Goal: Task Accomplishment & Management: Complete application form

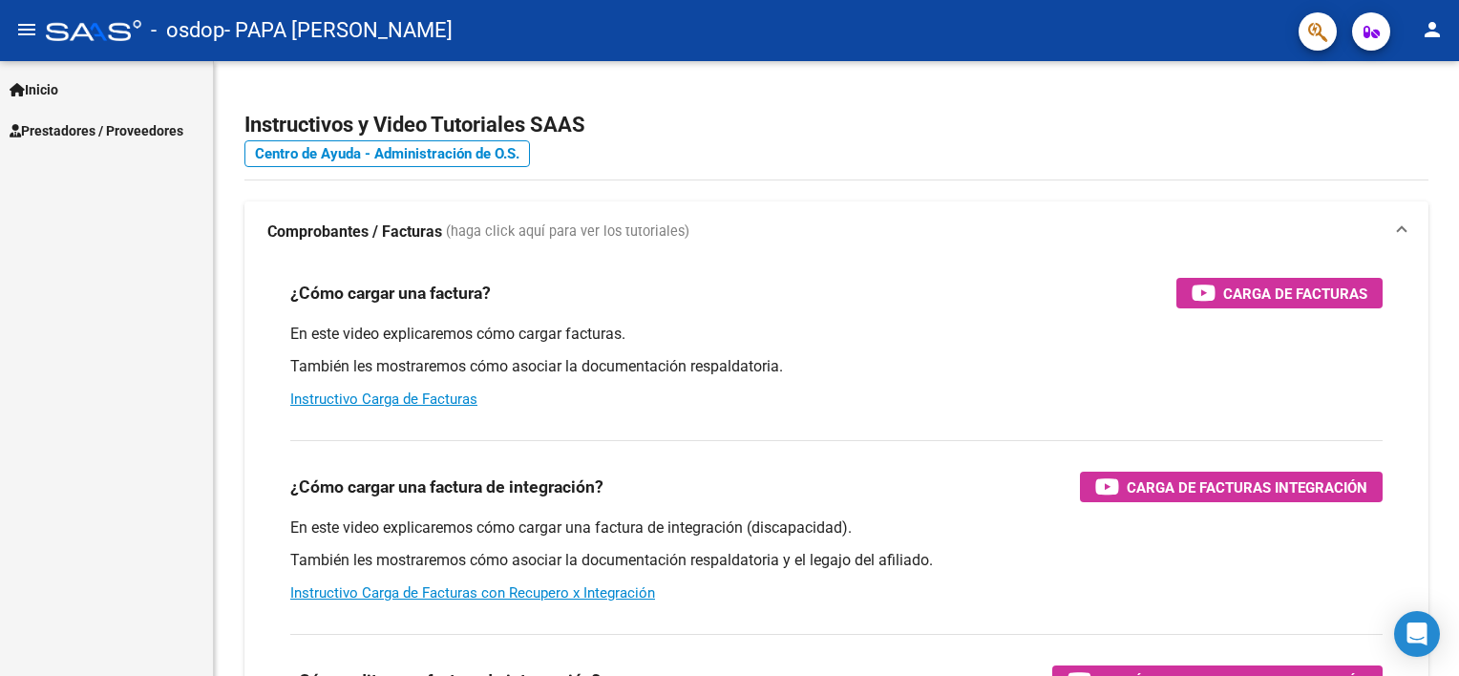
click at [83, 81] on link "Inicio" at bounding box center [106, 89] width 213 height 41
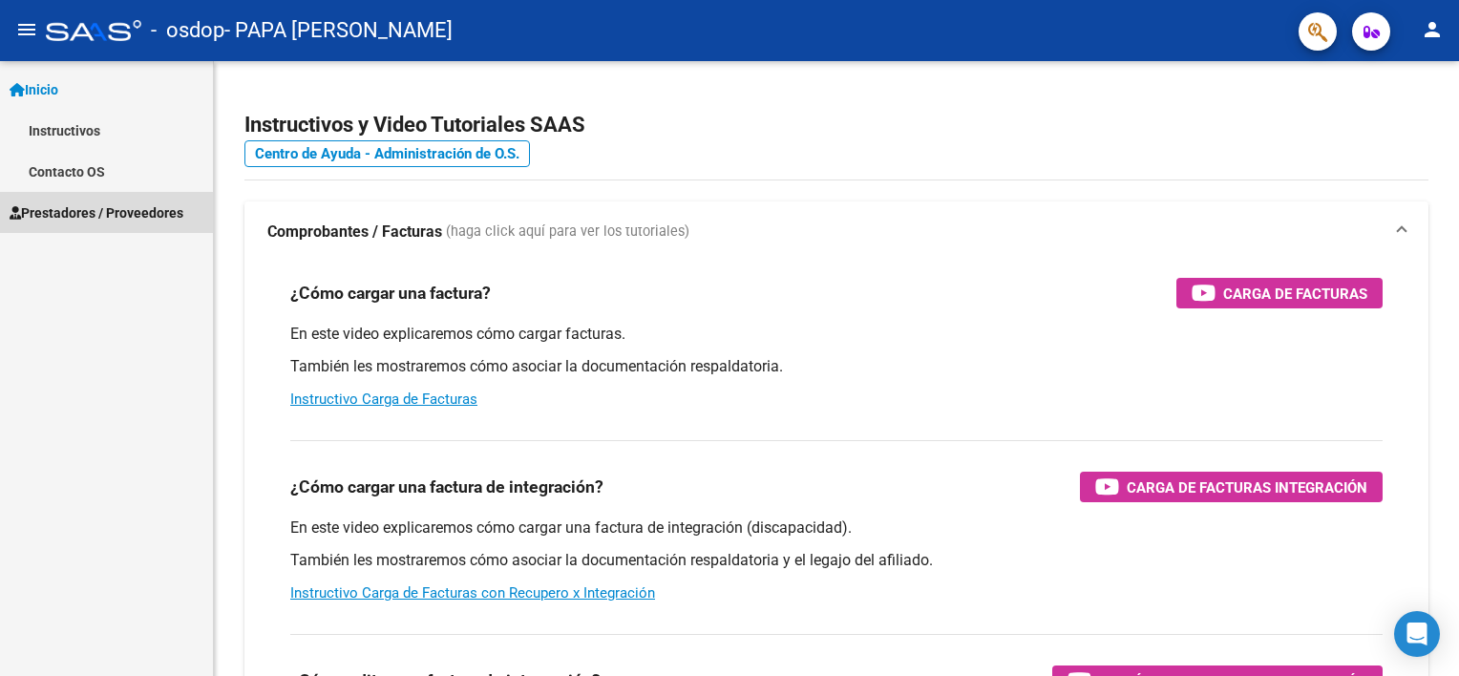
click at [69, 215] on span "Prestadores / Proveedores" at bounding box center [97, 212] width 174 height 21
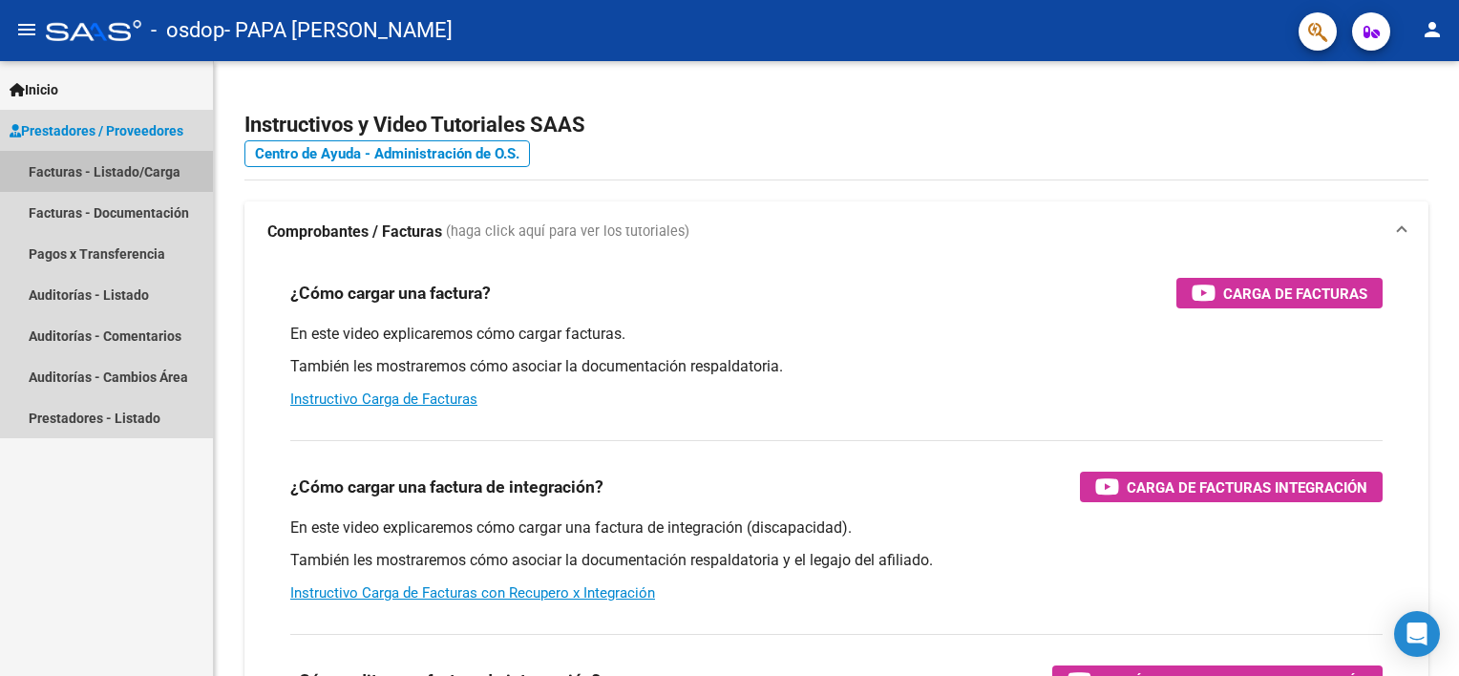
click at [74, 164] on link "Facturas - Listado/Carga" at bounding box center [106, 171] width 213 height 41
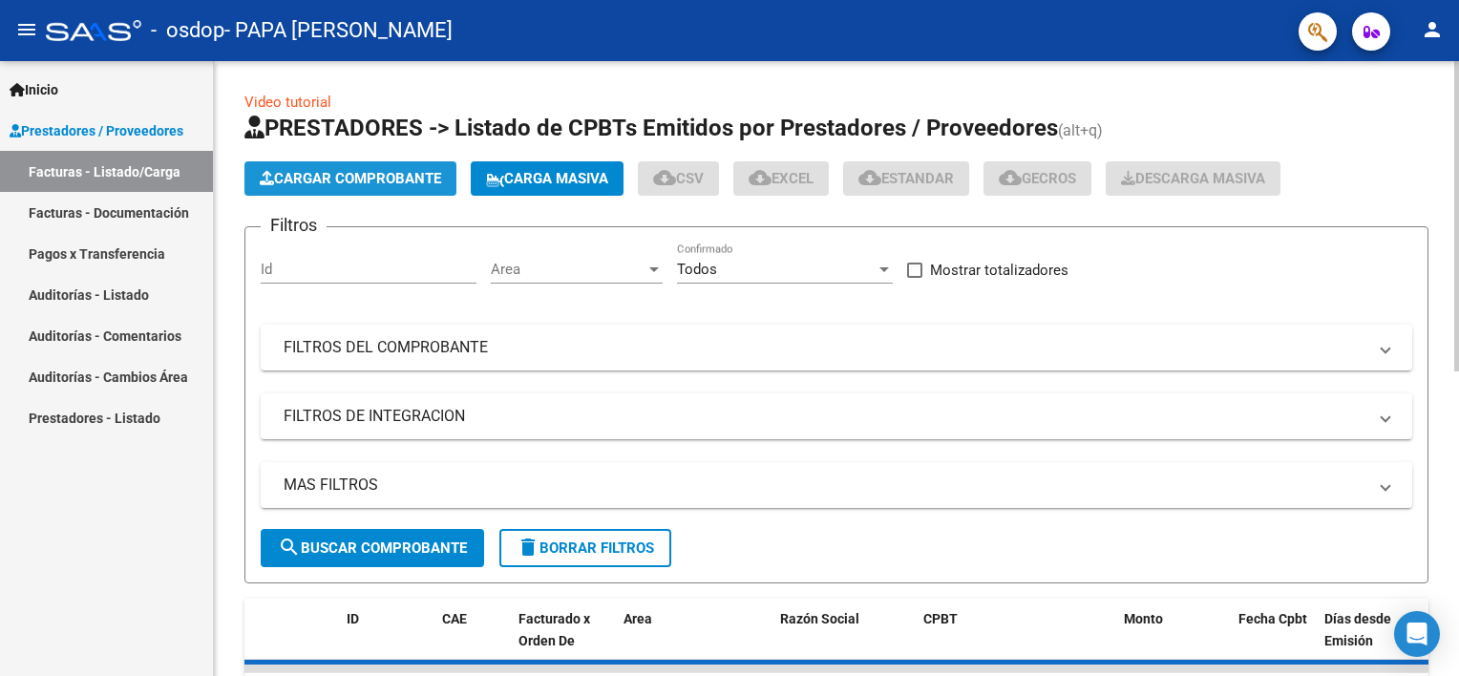
click at [318, 173] on span "Cargar Comprobante" at bounding box center [350, 178] width 181 height 17
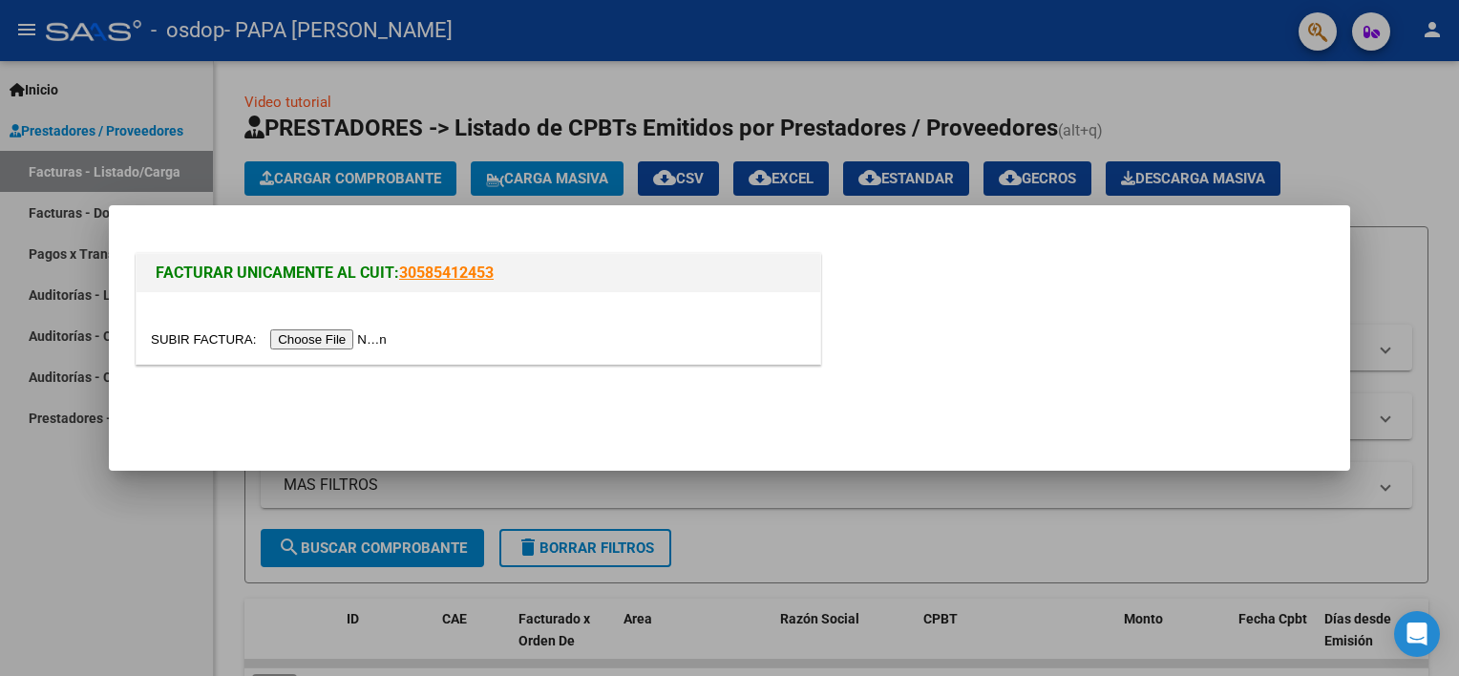
click at [336, 347] on input "file" at bounding box center [272, 339] width 242 height 20
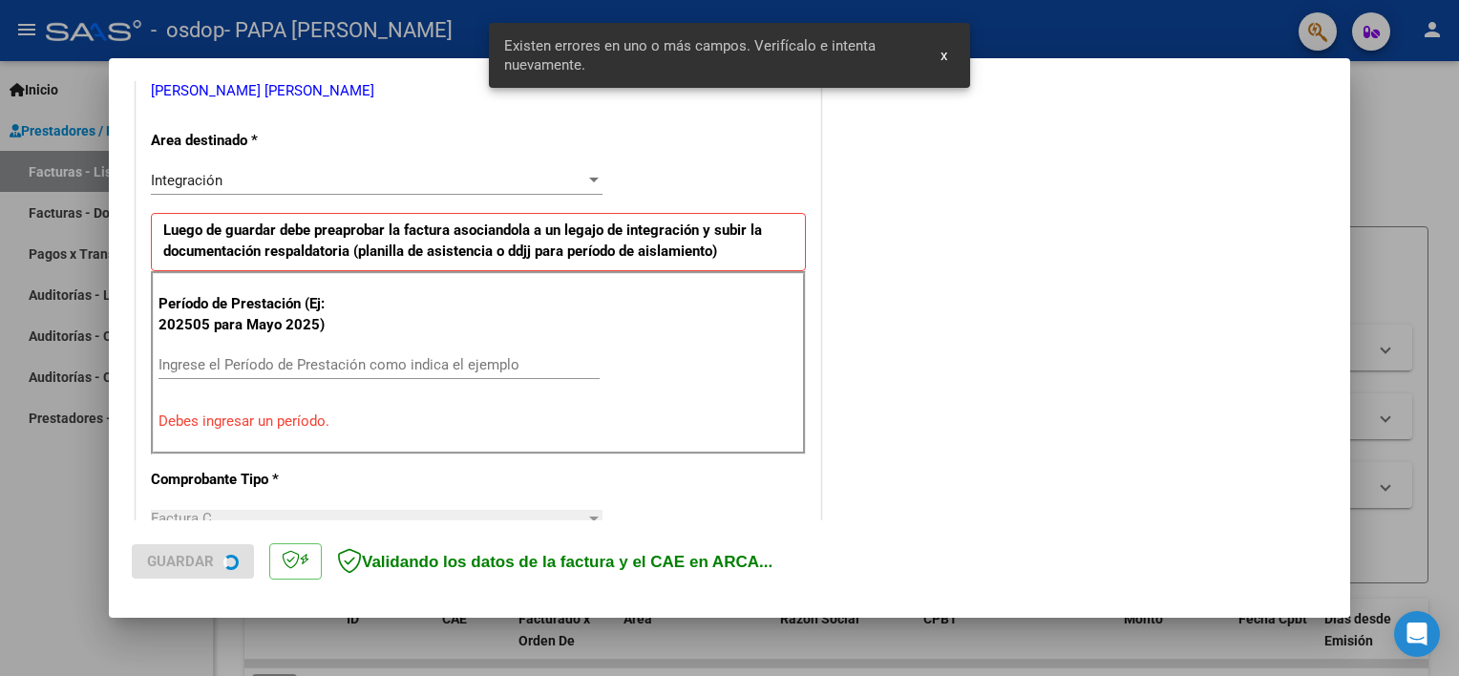
scroll to position [408, 0]
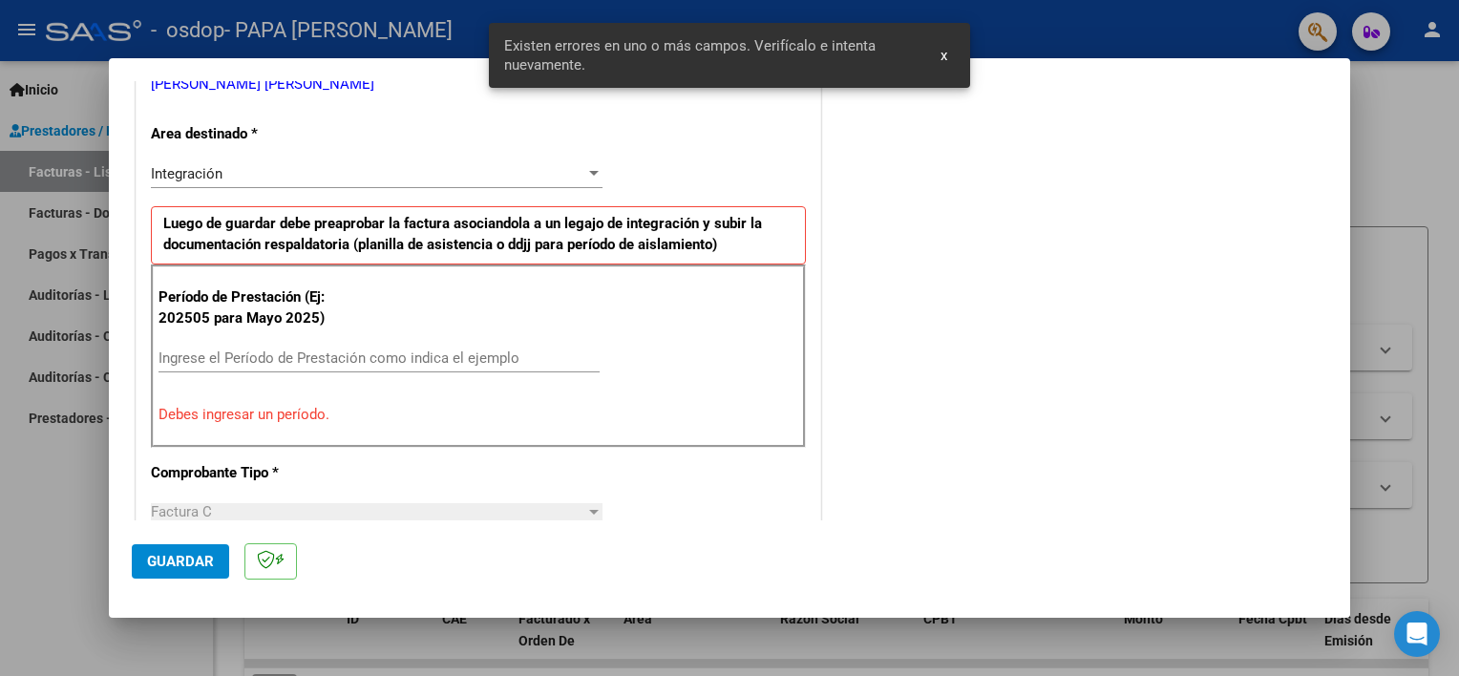
click at [365, 338] on div "Período de Prestación (Ej: 202505 para Mayo 2025) Ingrese el Período de Prestac…" at bounding box center [478, 356] width 655 height 183
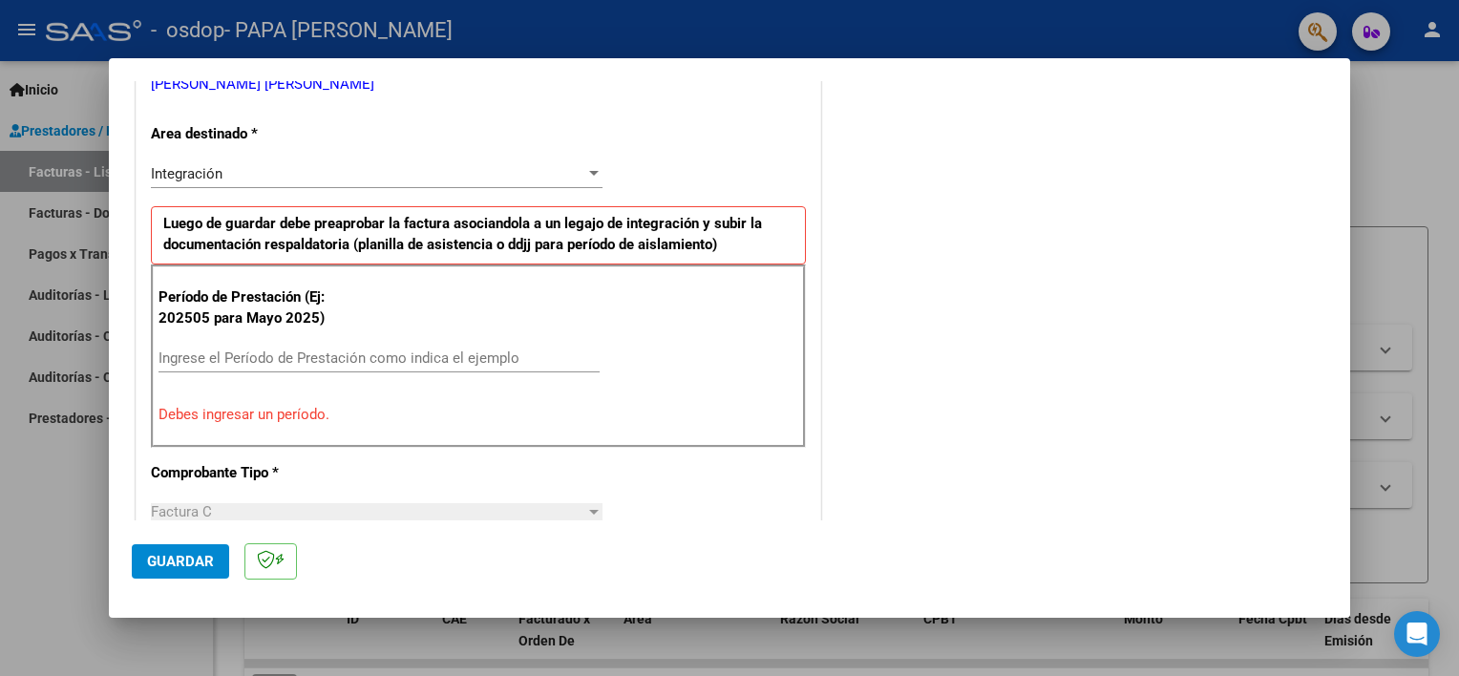
click at [365, 355] on input "Ingrese el Período de Prestación como indica el ejemplo" at bounding box center [379, 358] width 441 height 17
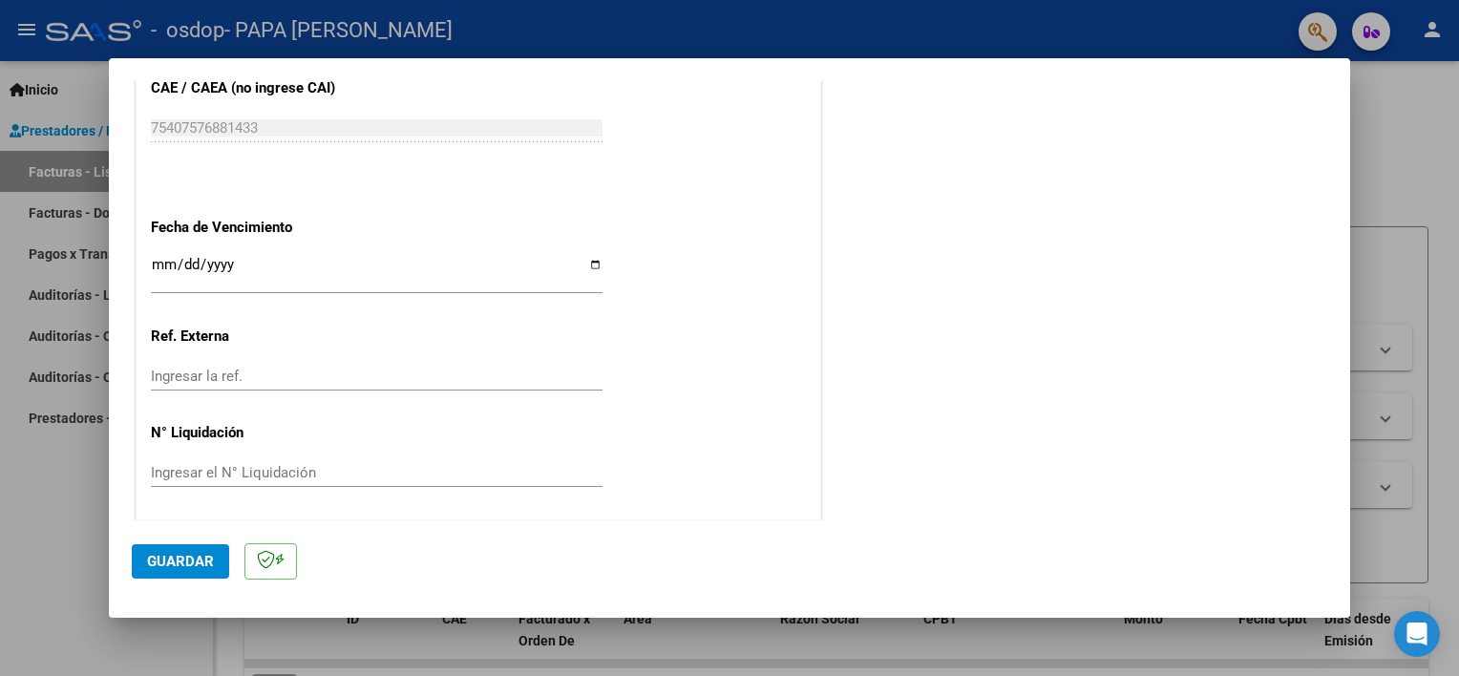
scroll to position [1239, 0]
type input "202509"
click at [590, 260] on input "Ingresar la fecha" at bounding box center [377, 271] width 452 height 31
click at [596, 263] on input "[DATE]" at bounding box center [377, 271] width 452 height 31
type input "[DATE]"
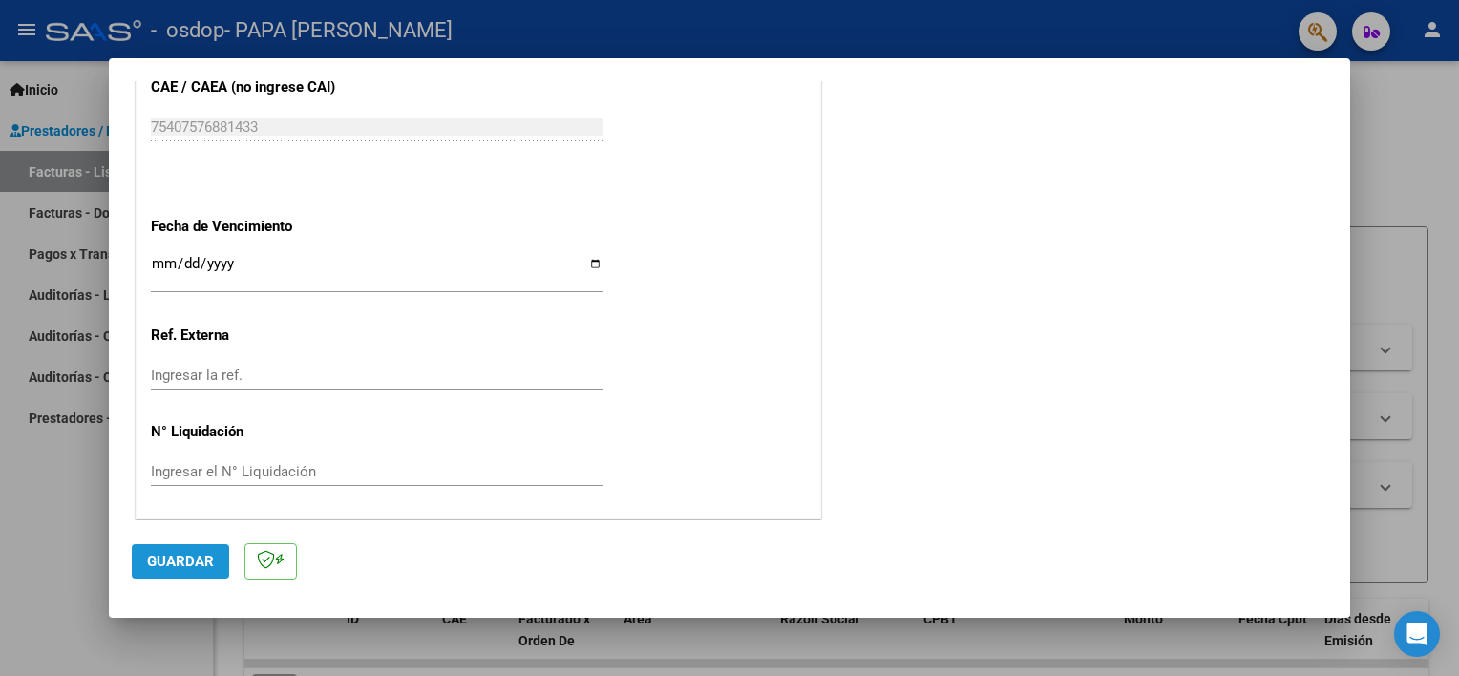
click at [218, 558] on button "Guardar" at bounding box center [180, 561] width 97 height 34
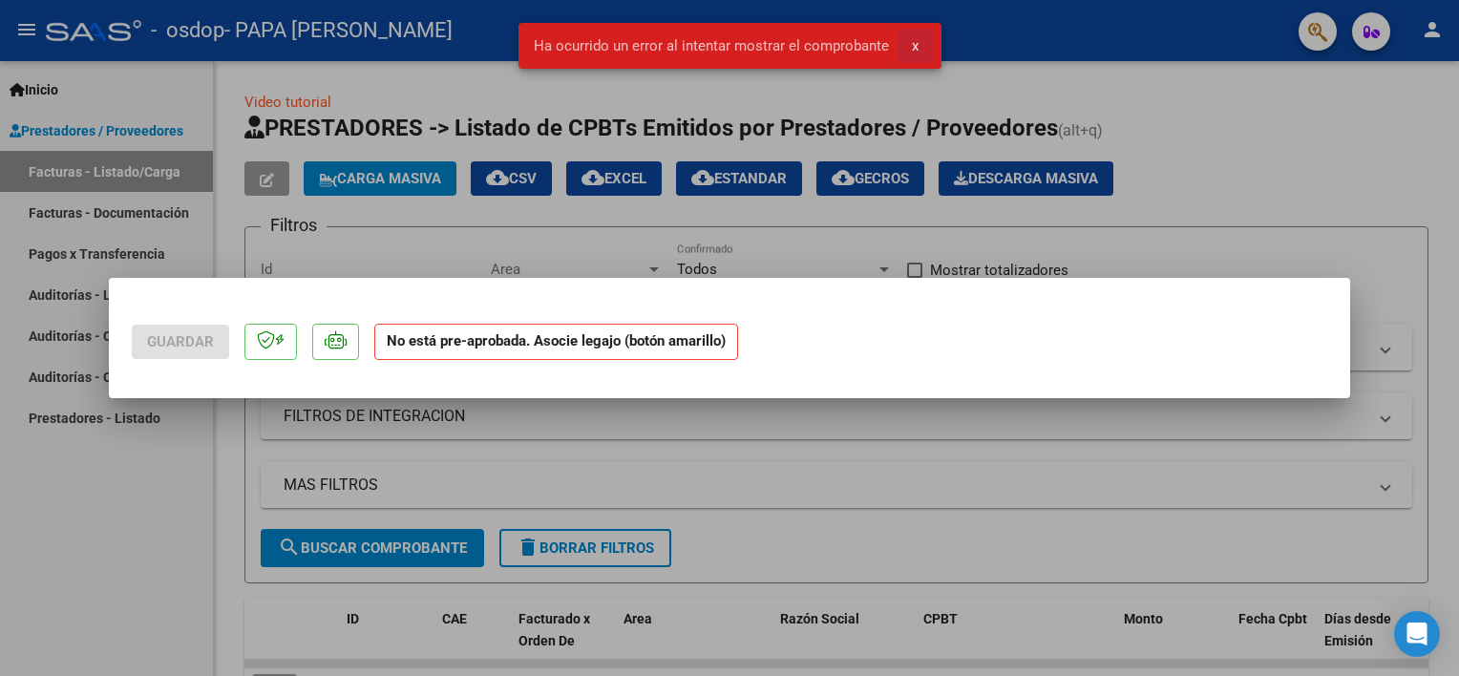
click at [917, 53] on span "x" at bounding box center [915, 45] width 7 height 17
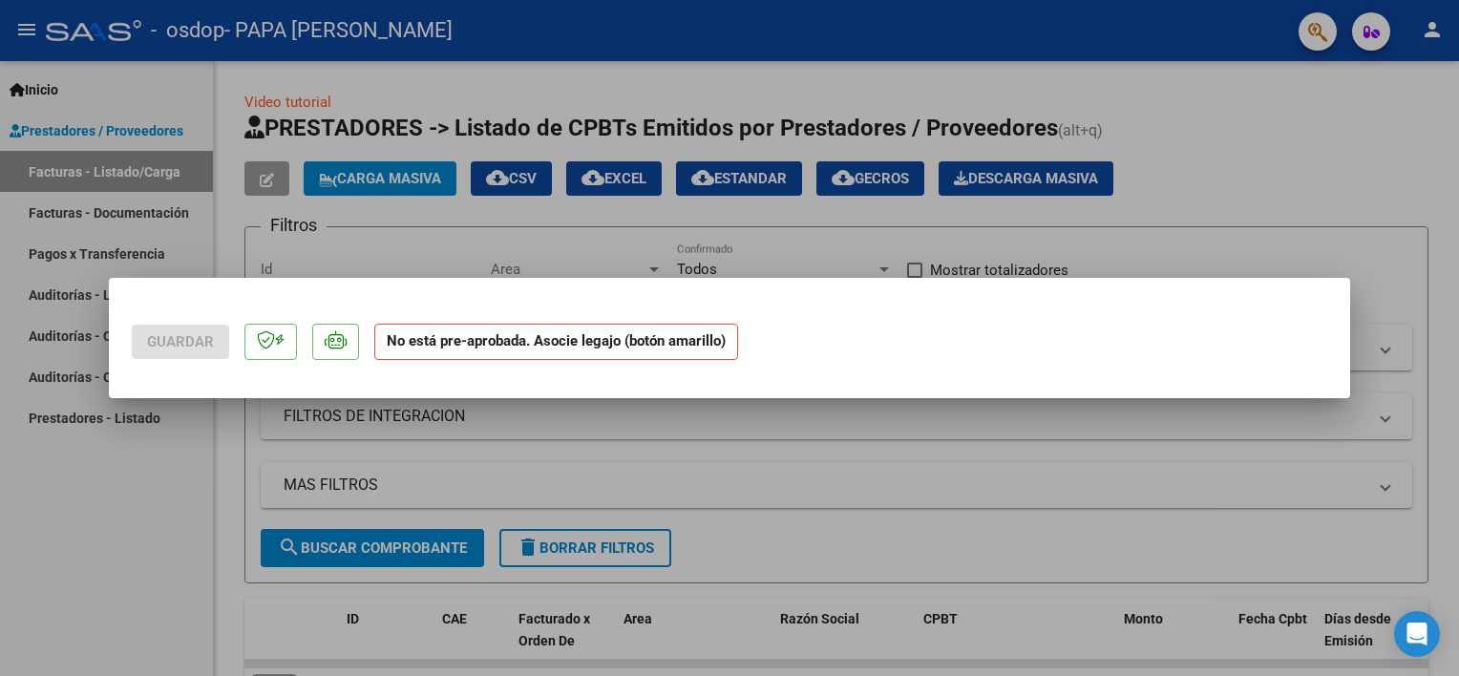
click at [376, 217] on div at bounding box center [729, 338] width 1459 height 676
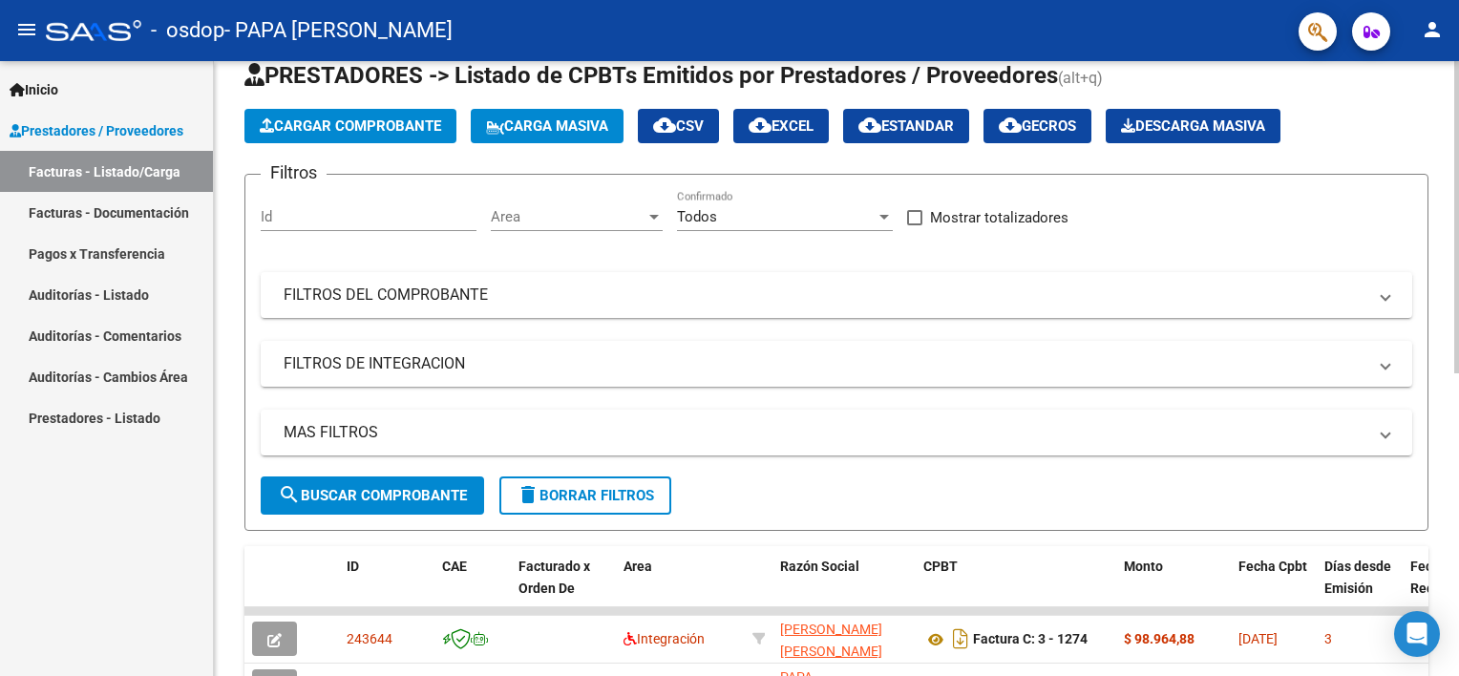
scroll to position [191, 0]
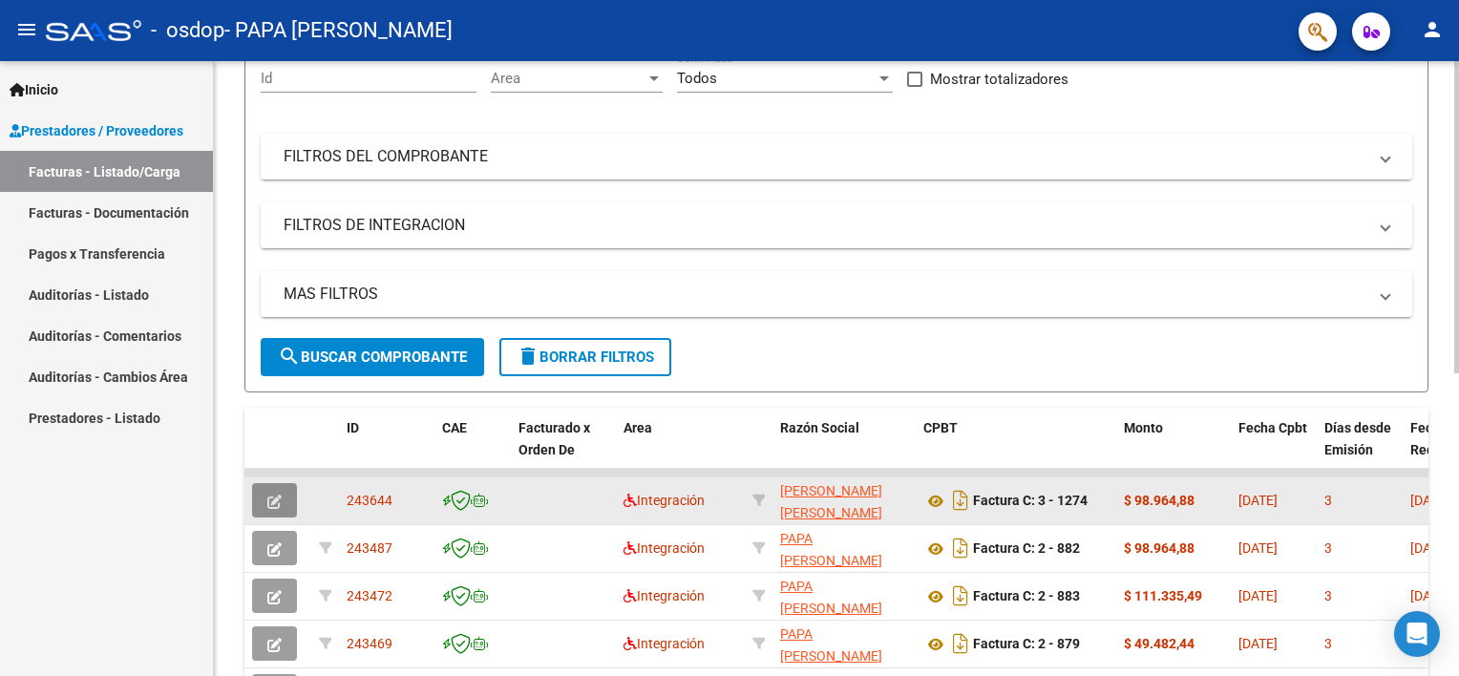
click at [266, 496] on button "button" at bounding box center [274, 500] width 45 height 34
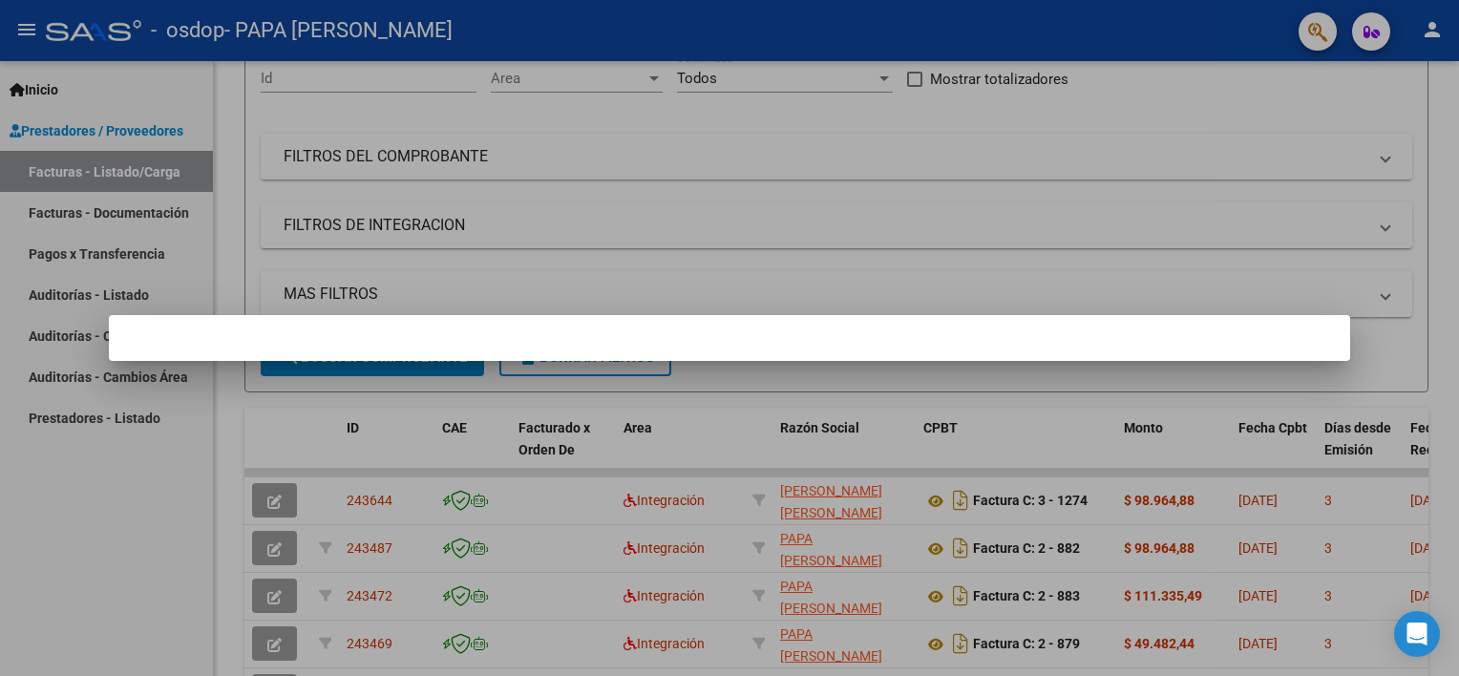
click at [403, 205] on div at bounding box center [729, 338] width 1459 height 676
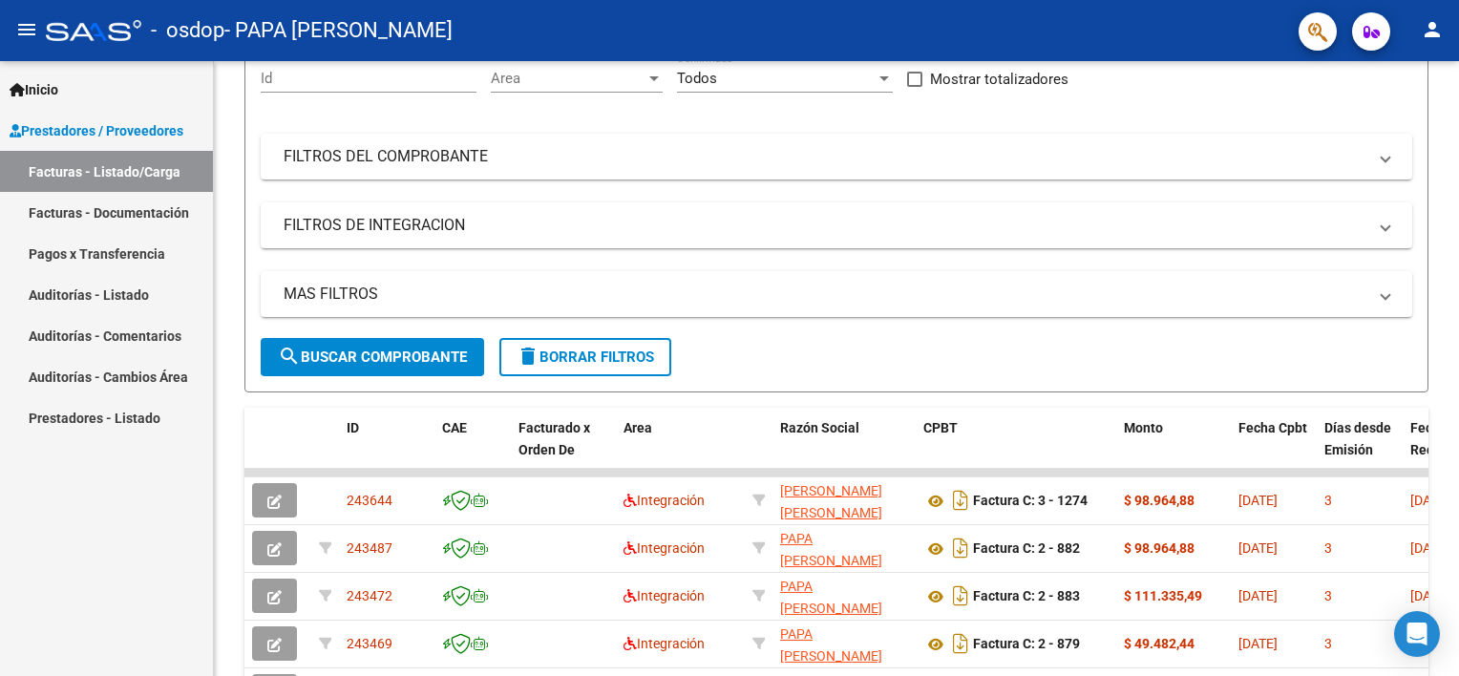
click at [134, 134] on span "Prestadores / Proveedores" at bounding box center [97, 130] width 174 height 21
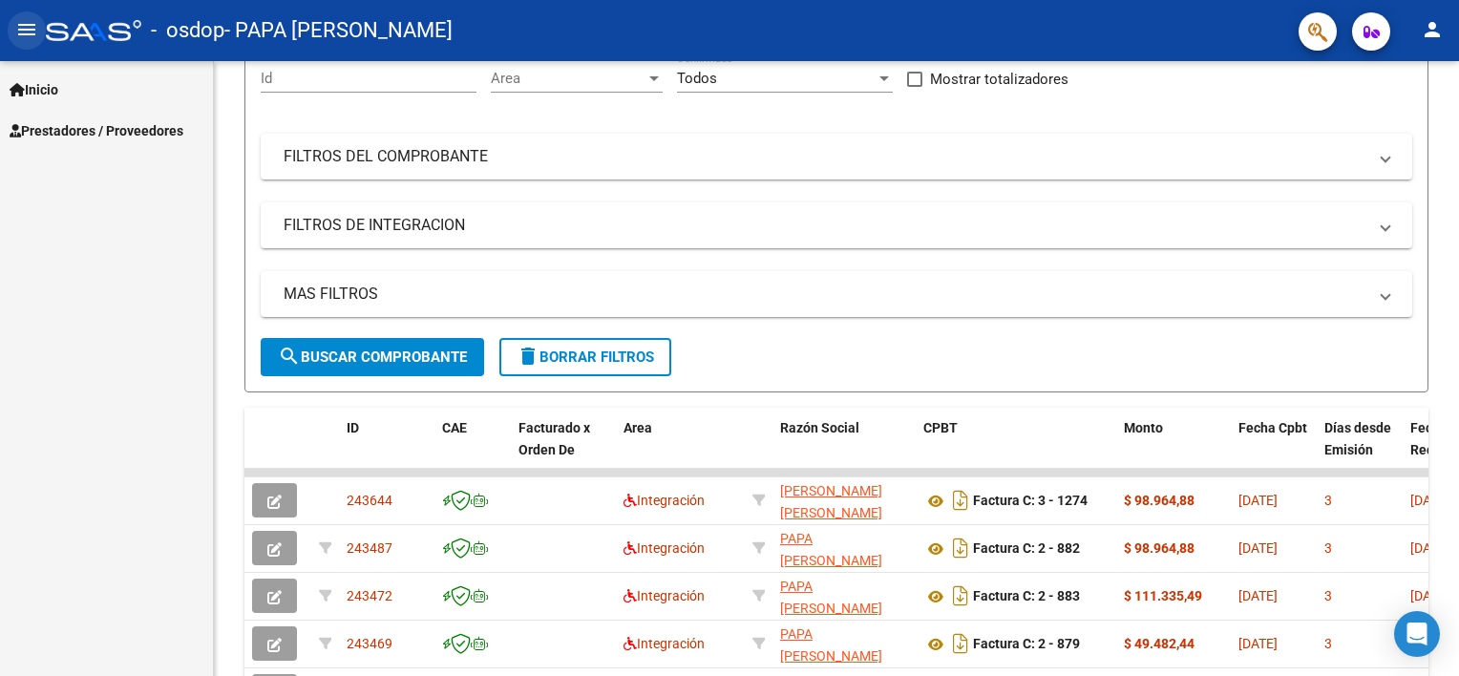
click at [23, 18] on mat-icon "menu" at bounding box center [26, 29] width 23 height 23
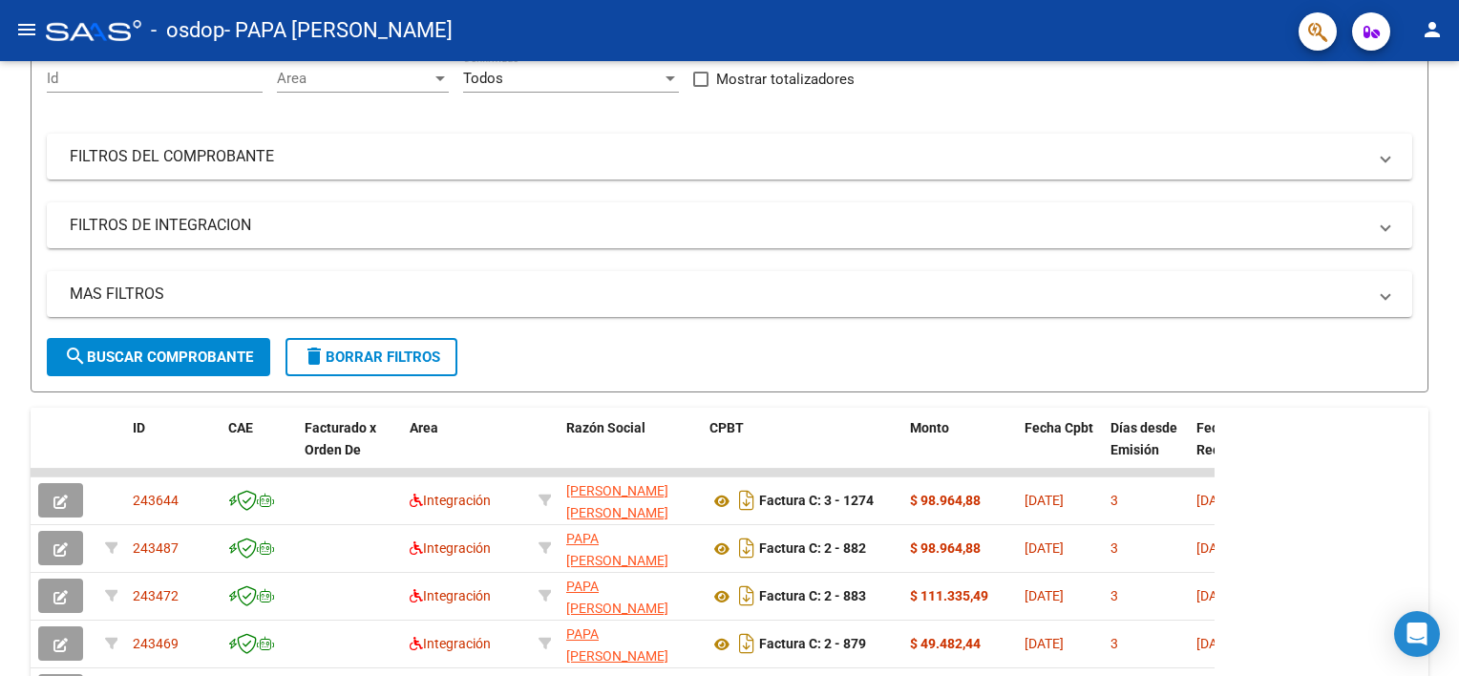
click at [33, 19] on mat-icon "menu" at bounding box center [26, 29] width 23 height 23
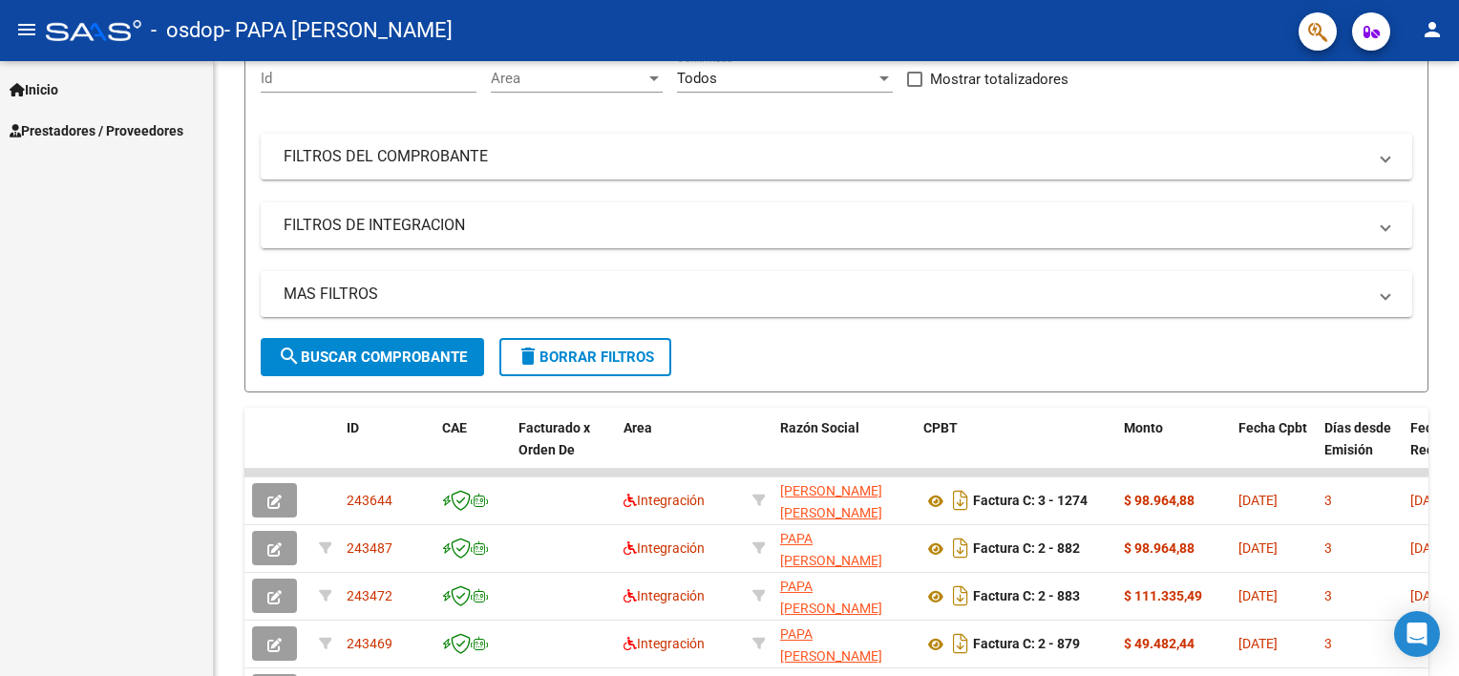
click at [1448, 34] on button "person" at bounding box center [1432, 30] width 38 height 38
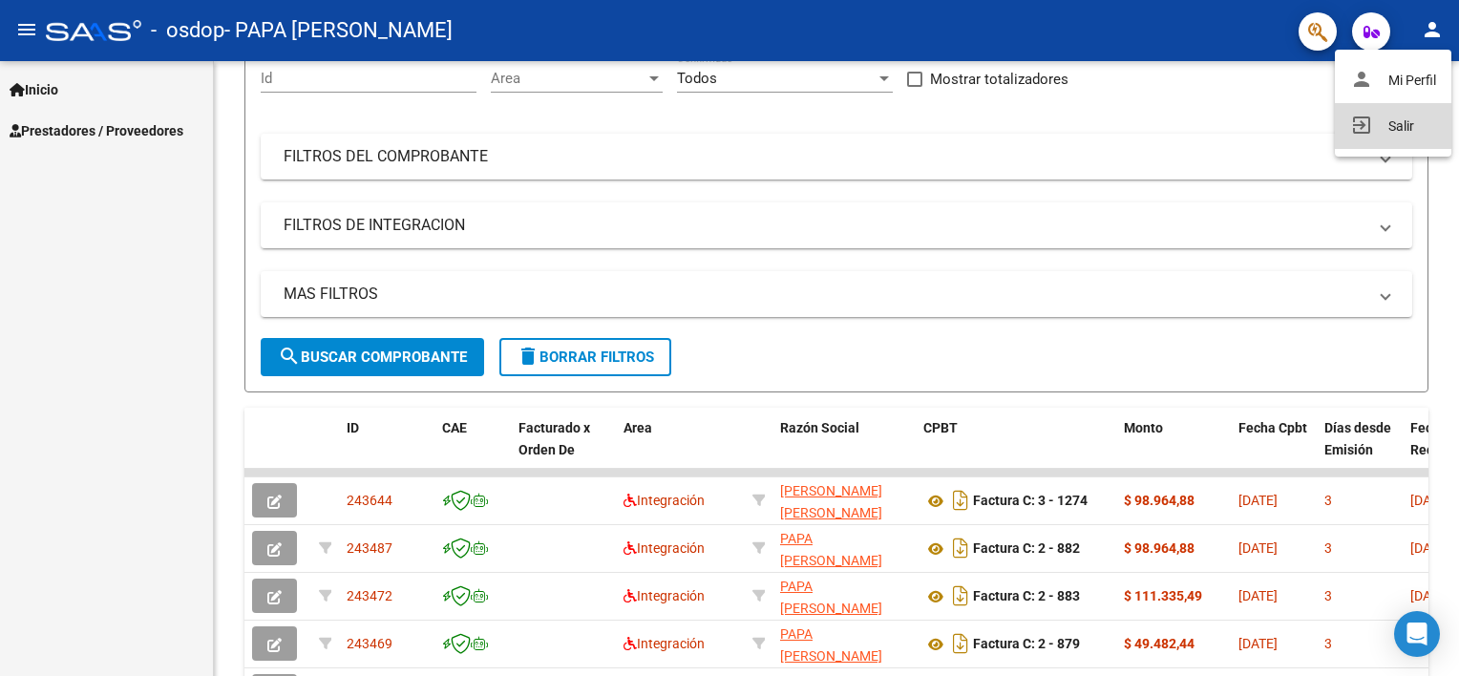
click at [1424, 134] on button "exit_to_app Salir" at bounding box center [1393, 126] width 117 height 46
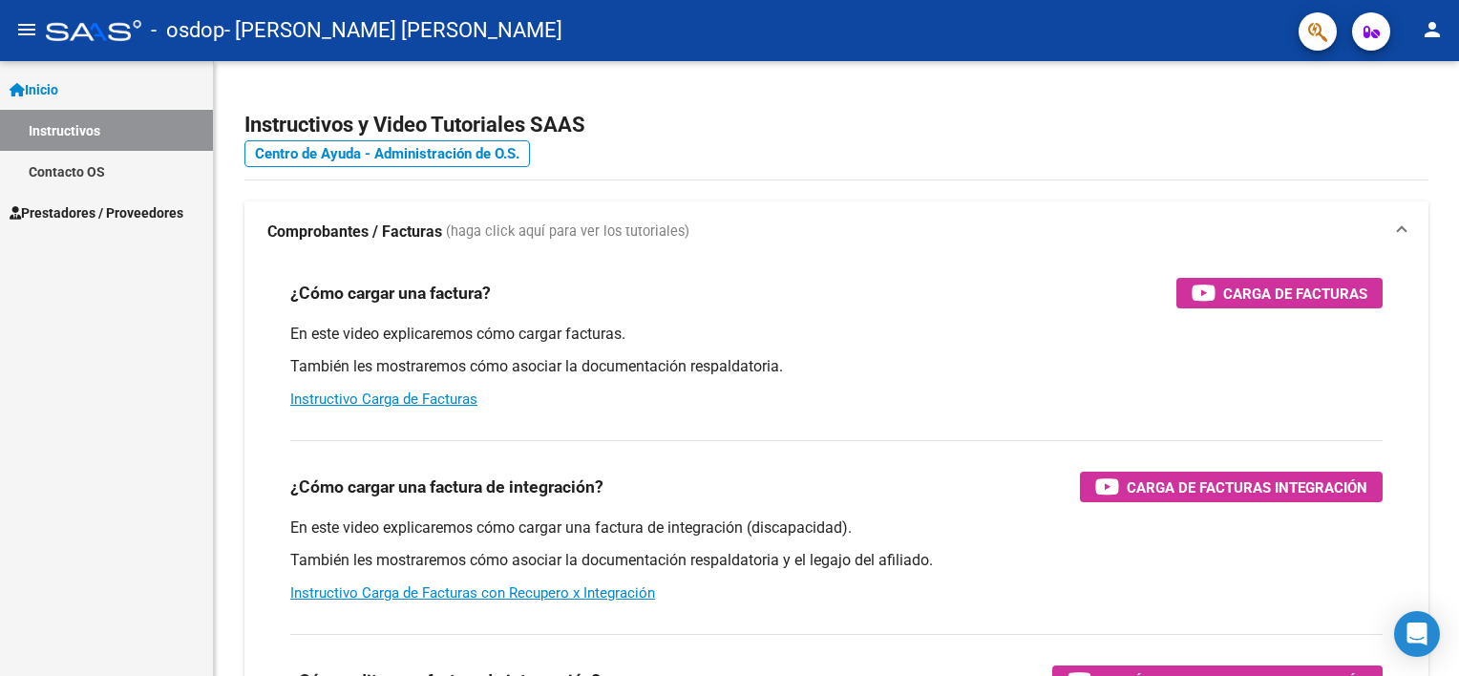
click at [45, 81] on span "Inicio" at bounding box center [34, 89] width 49 height 21
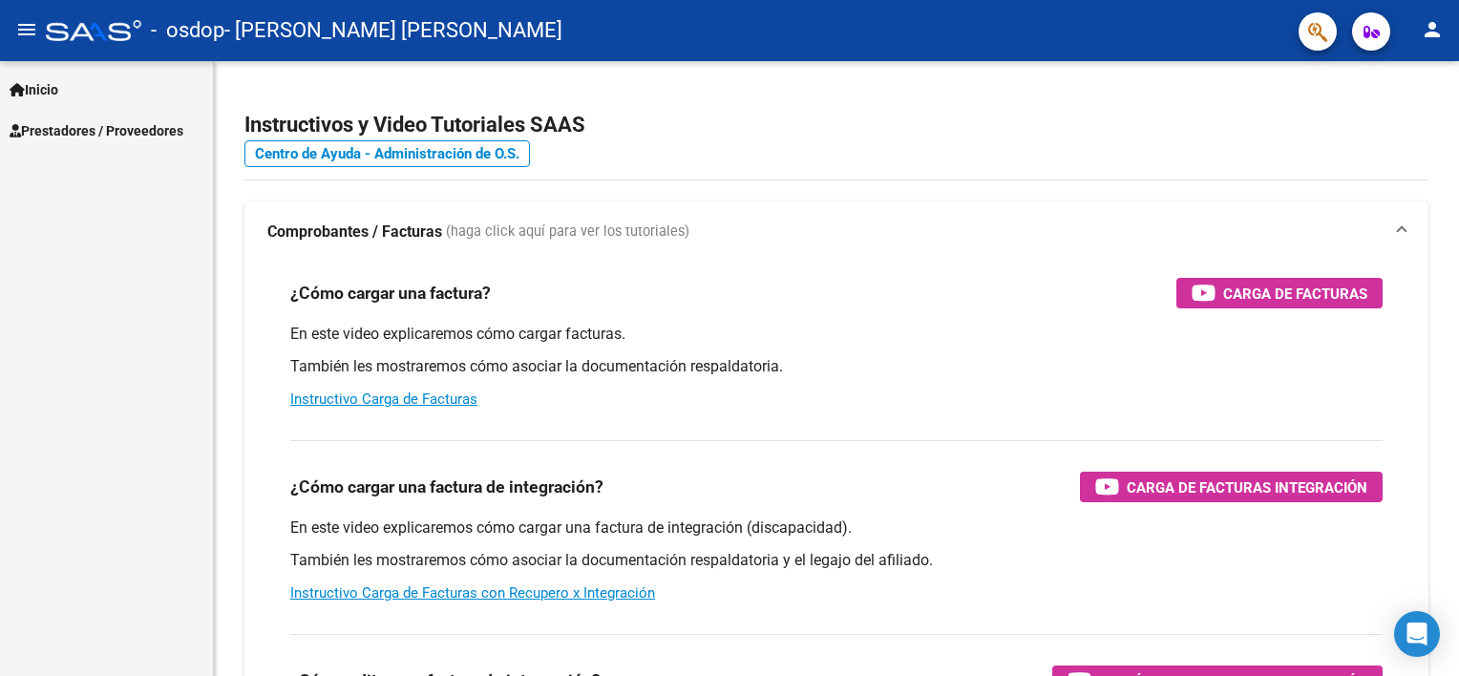
click at [50, 138] on span "Prestadores / Proveedores" at bounding box center [97, 130] width 174 height 21
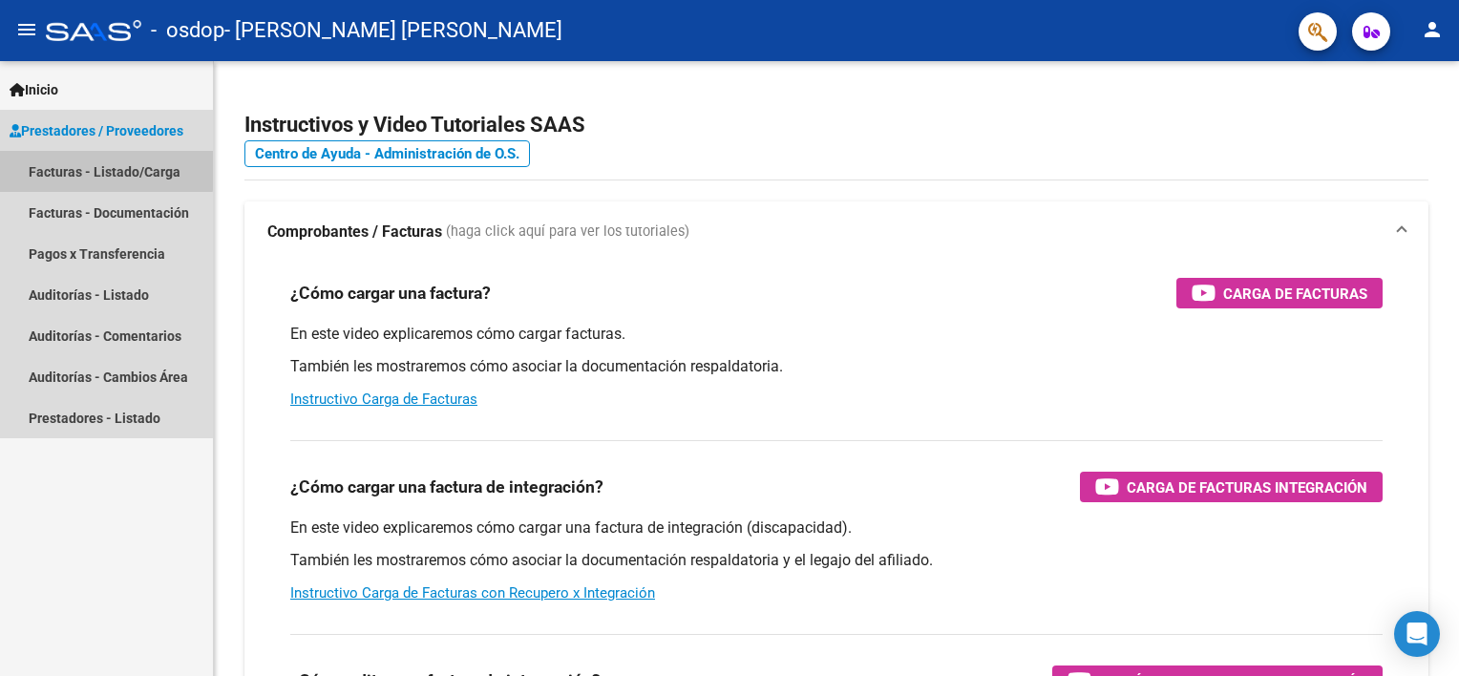
click at [60, 167] on link "Facturas - Listado/Carga" at bounding box center [106, 171] width 213 height 41
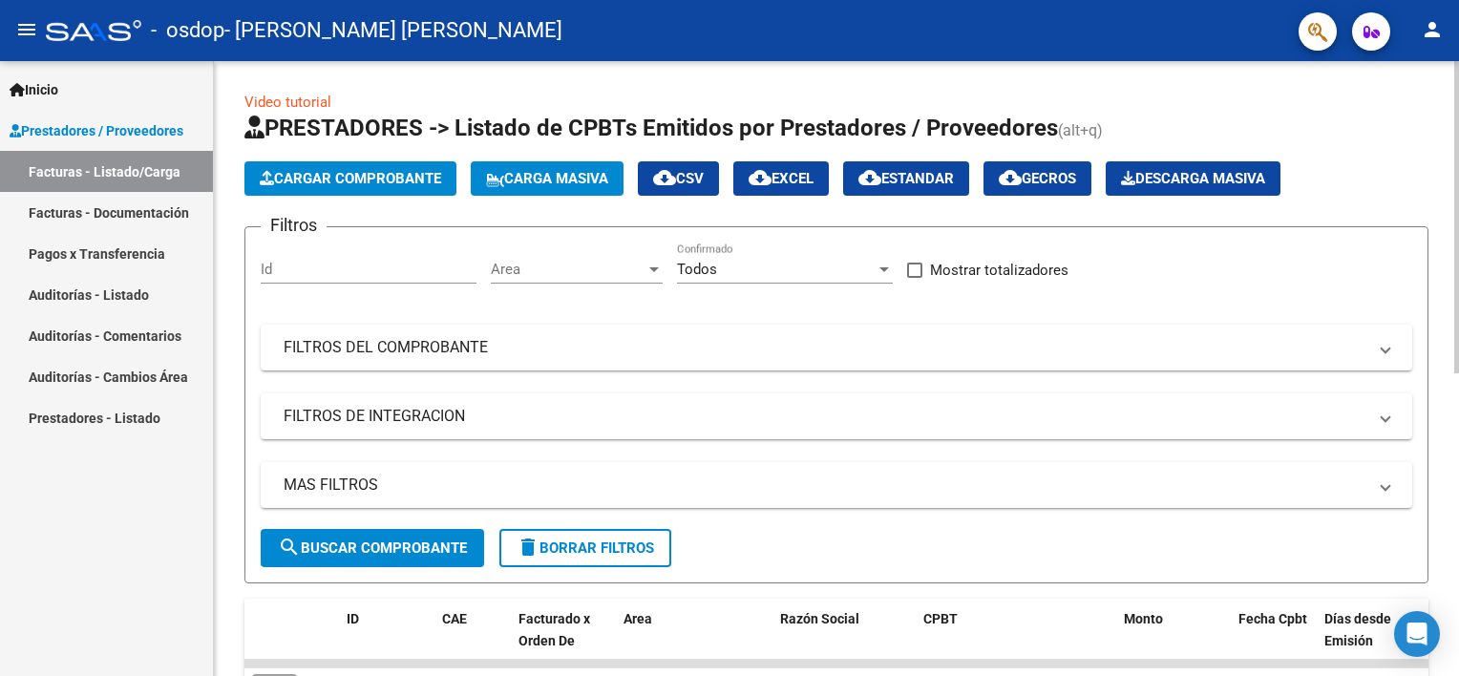
click at [278, 172] on span "Cargar Comprobante" at bounding box center [350, 178] width 181 height 17
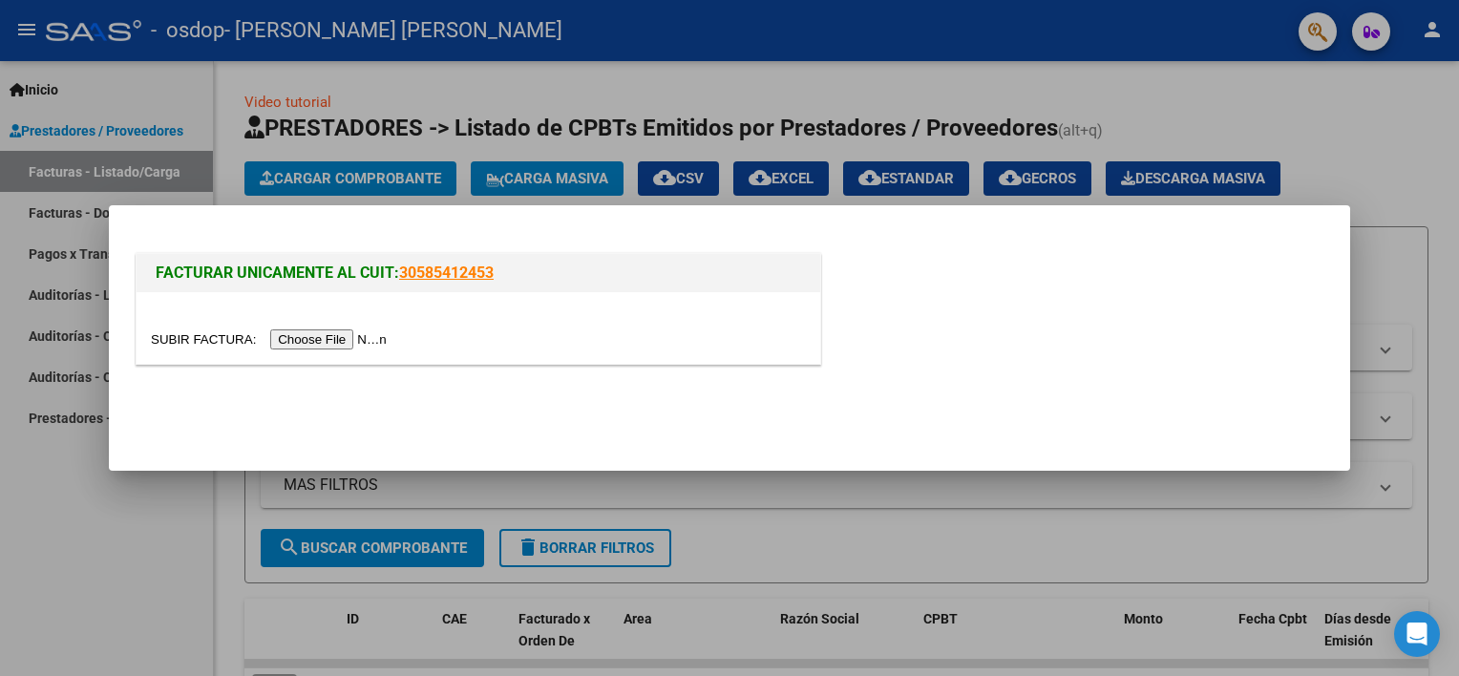
click at [325, 347] on input "file" at bounding box center [272, 339] width 242 height 20
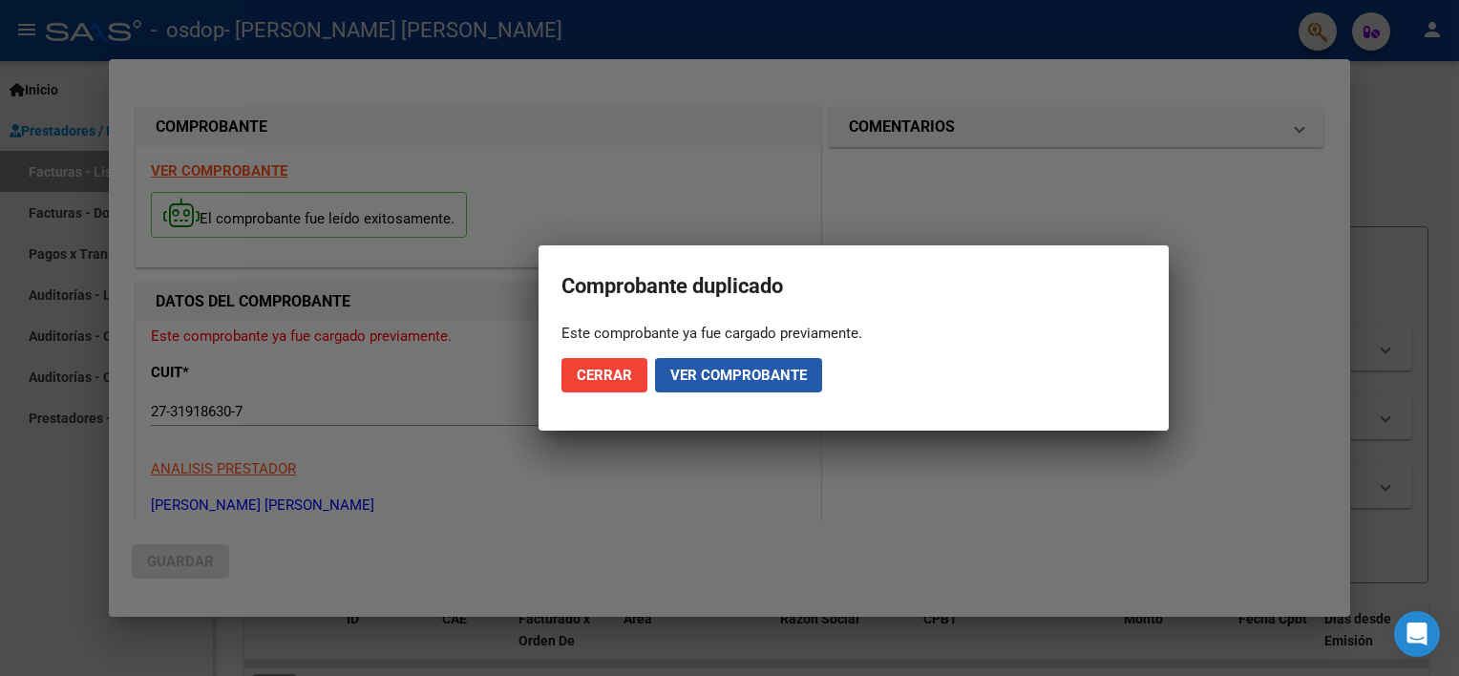
click at [758, 378] on span "Ver comprobante" at bounding box center [738, 375] width 137 height 17
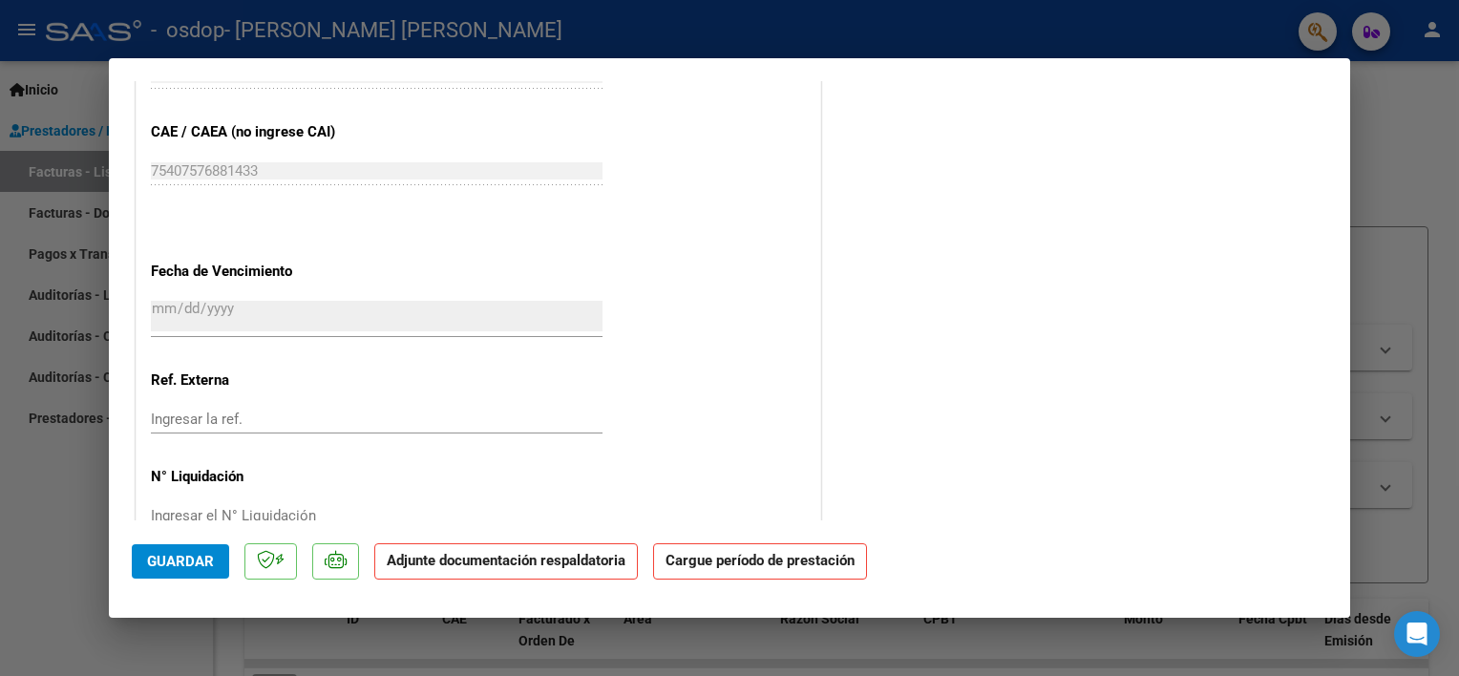
scroll to position [1198, 0]
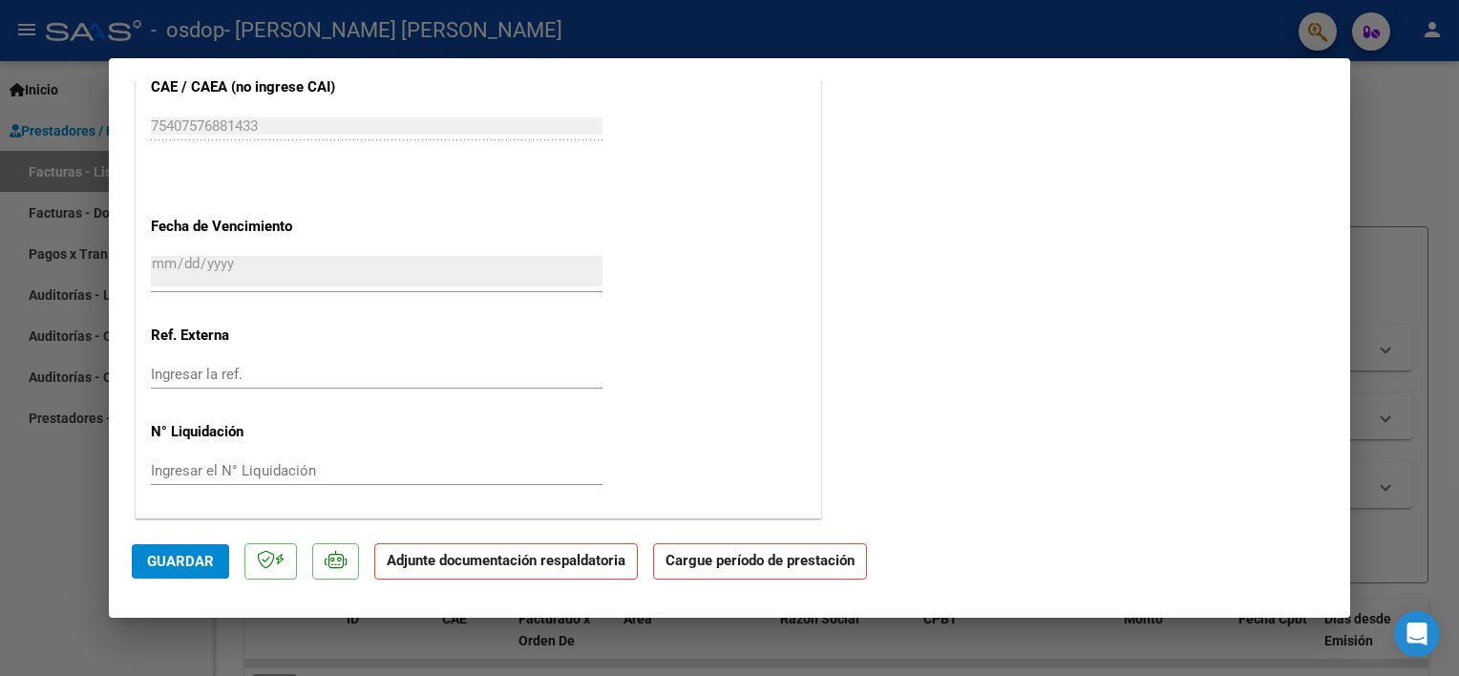
click at [201, 561] on span "Guardar" at bounding box center [180, 561] width 67 height 17
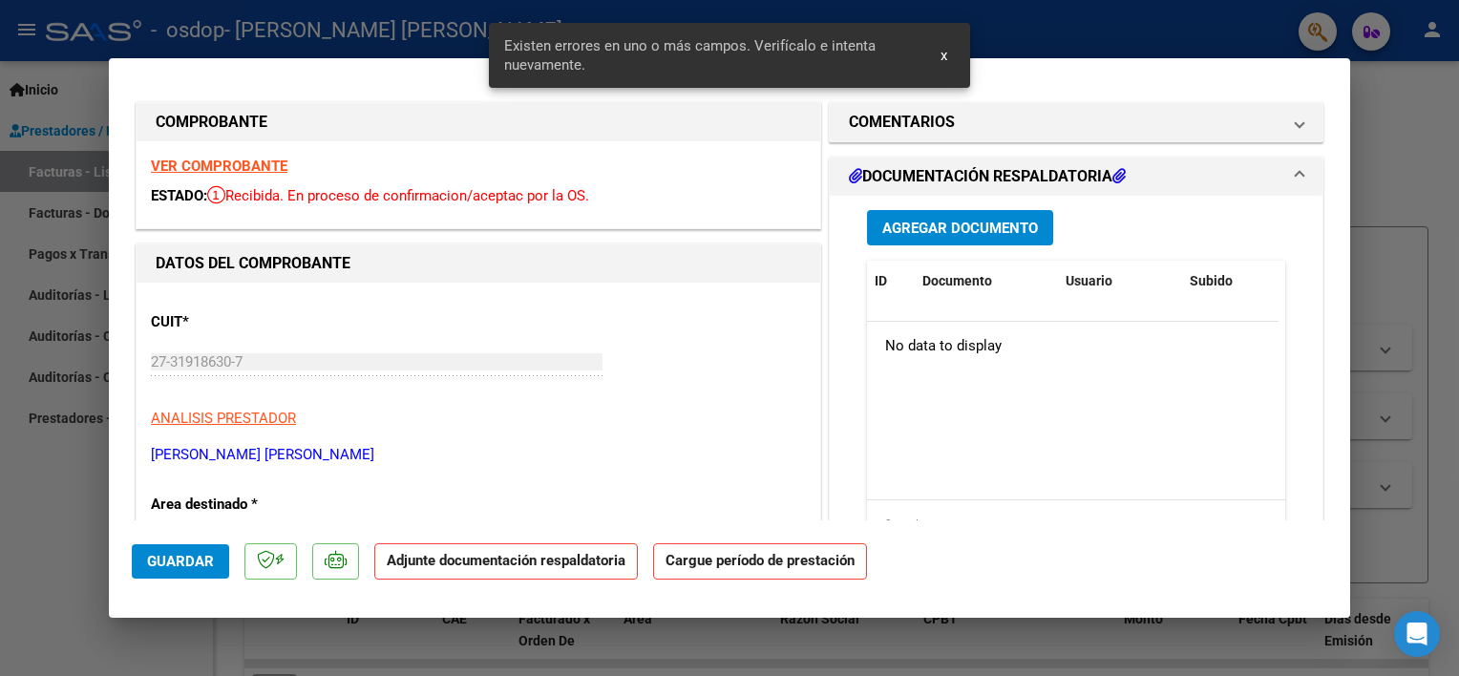
scroll to position [0, 0]
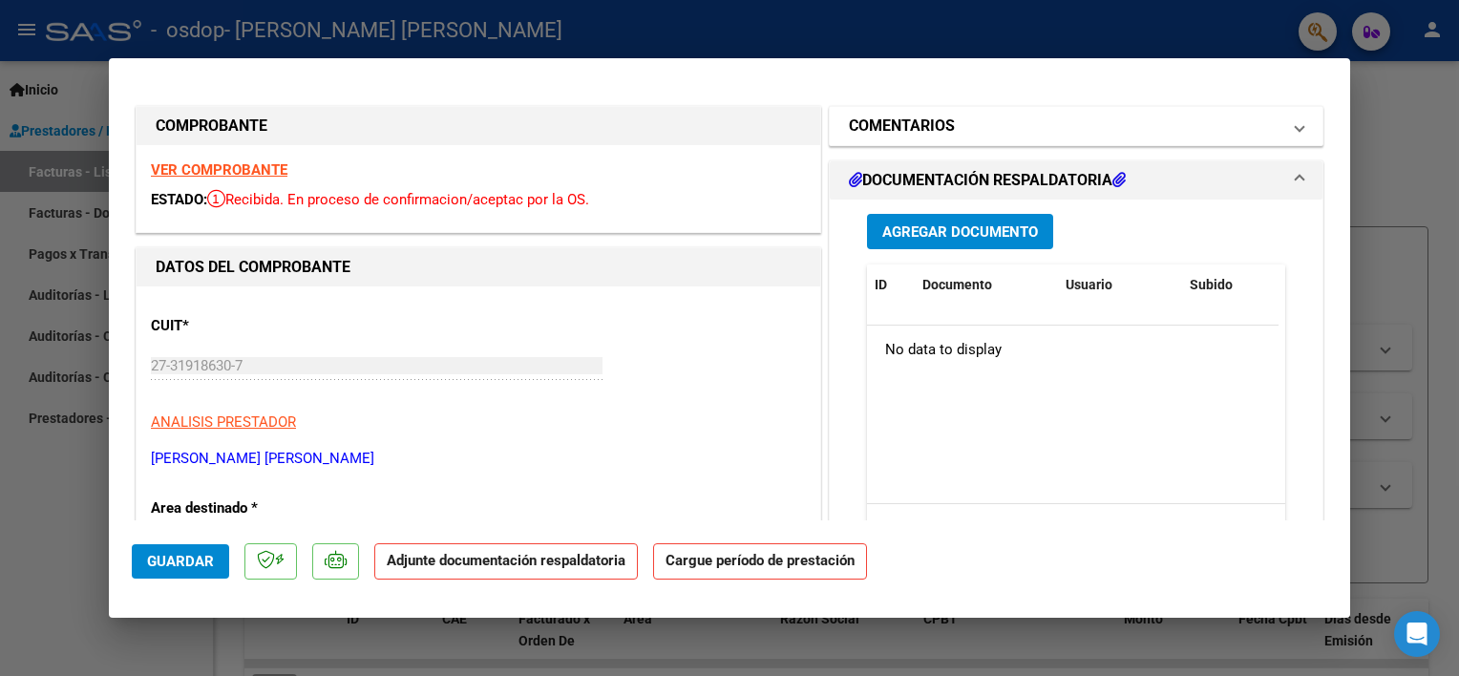
click at [924, 131] on h1 "COMENTARIOS" at bounding box center [902, 126] width 106 height 23
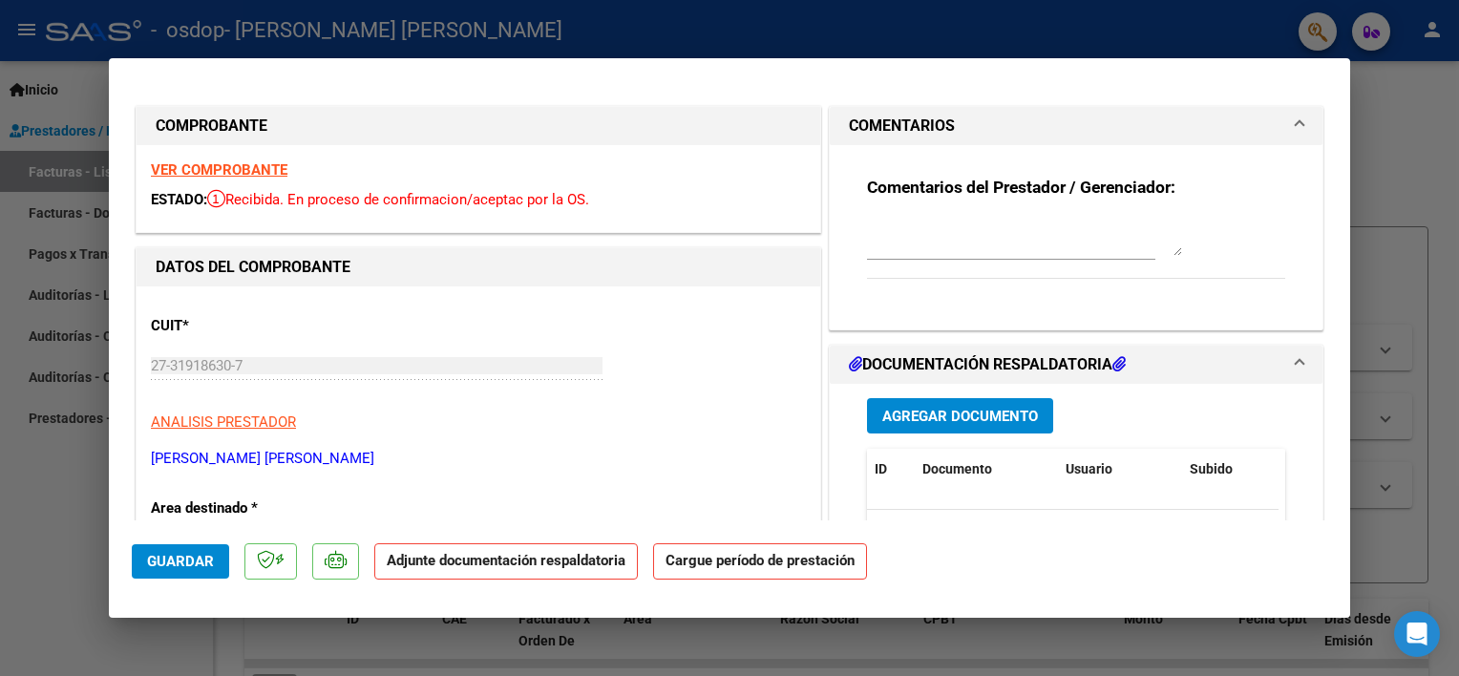
click at [909, 247] on textarea at bounding box center [1024, 237] width 315 height 38
click at [1116, 360] on icon at bounding box center [1119, 363] width 13 height 15
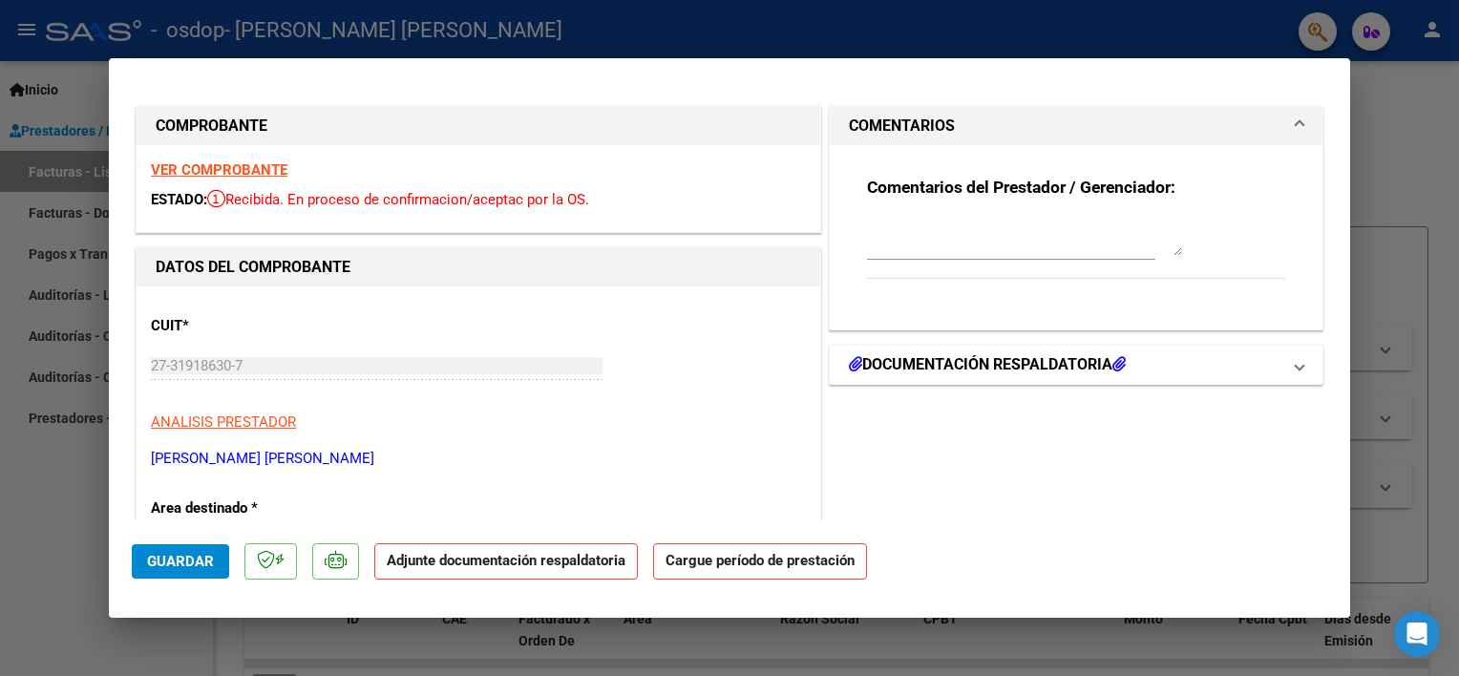
click at [1067, 363] on h1 "DOCUMENTACIÓN RESPALDATORIA" at bounding box center [987, 364] width 277 height 23
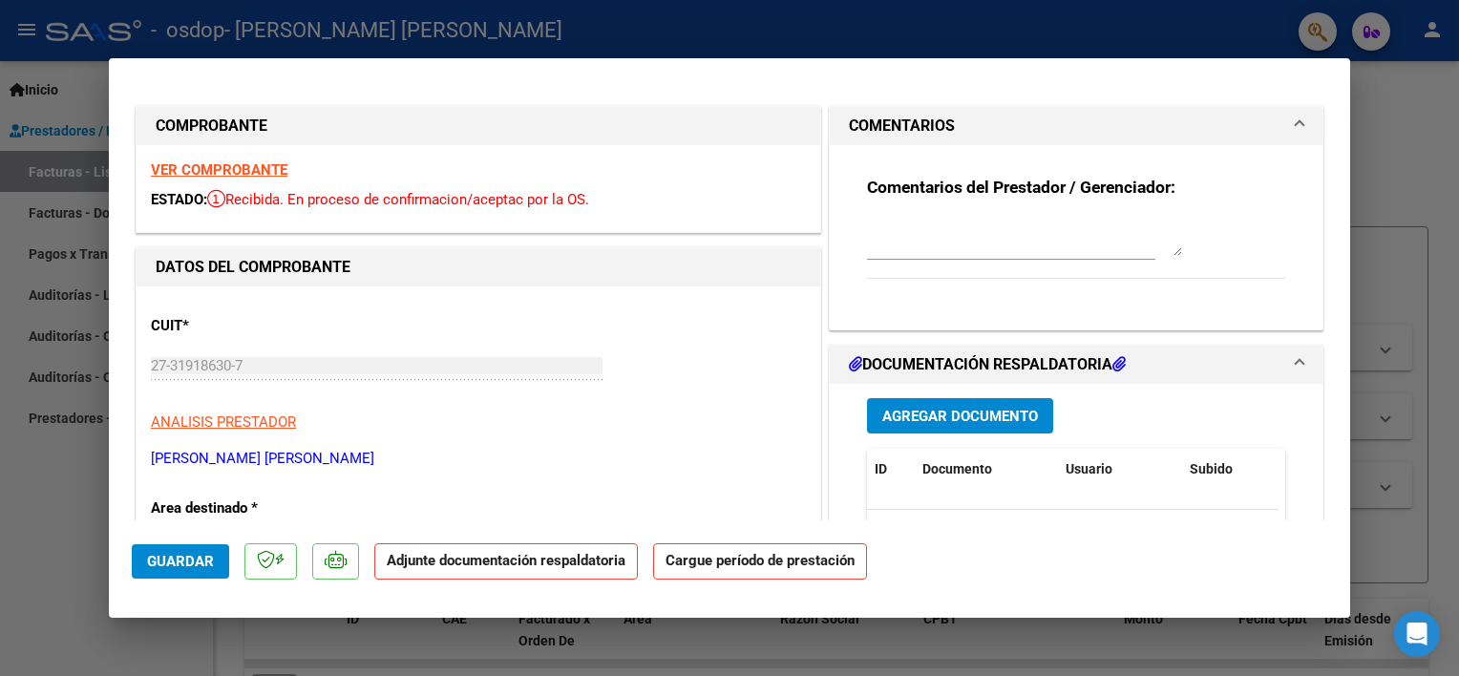
click at [945, 417] on span "Agregar Documento" at bounding box center [960, 416] width 156 height 17
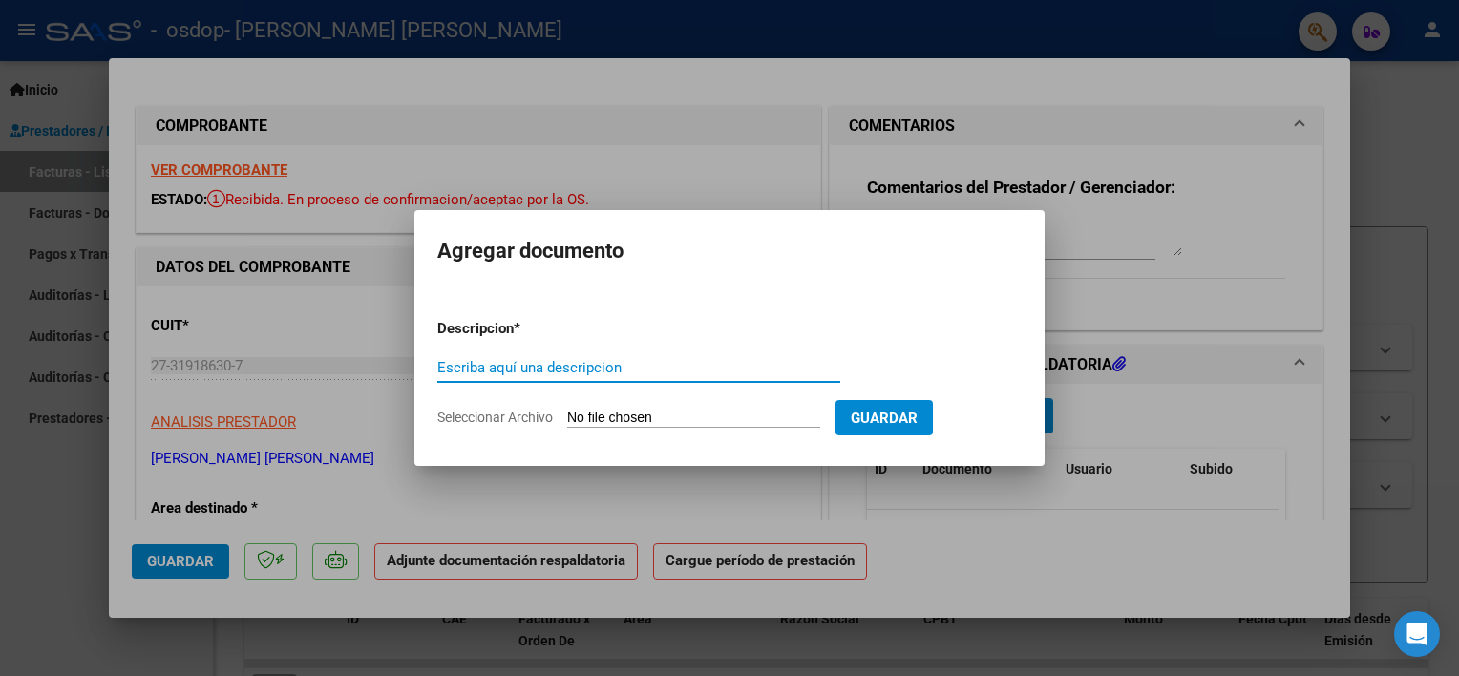
click at [485, 369] on input "Escriba aquí una descripcion" at bounding box center [638, 367] width 403 height 17
type input "asistencia"
click at [624, 416] on input "Seleccionar Archivo" at bounding box center [693, 419] width 253 height 18
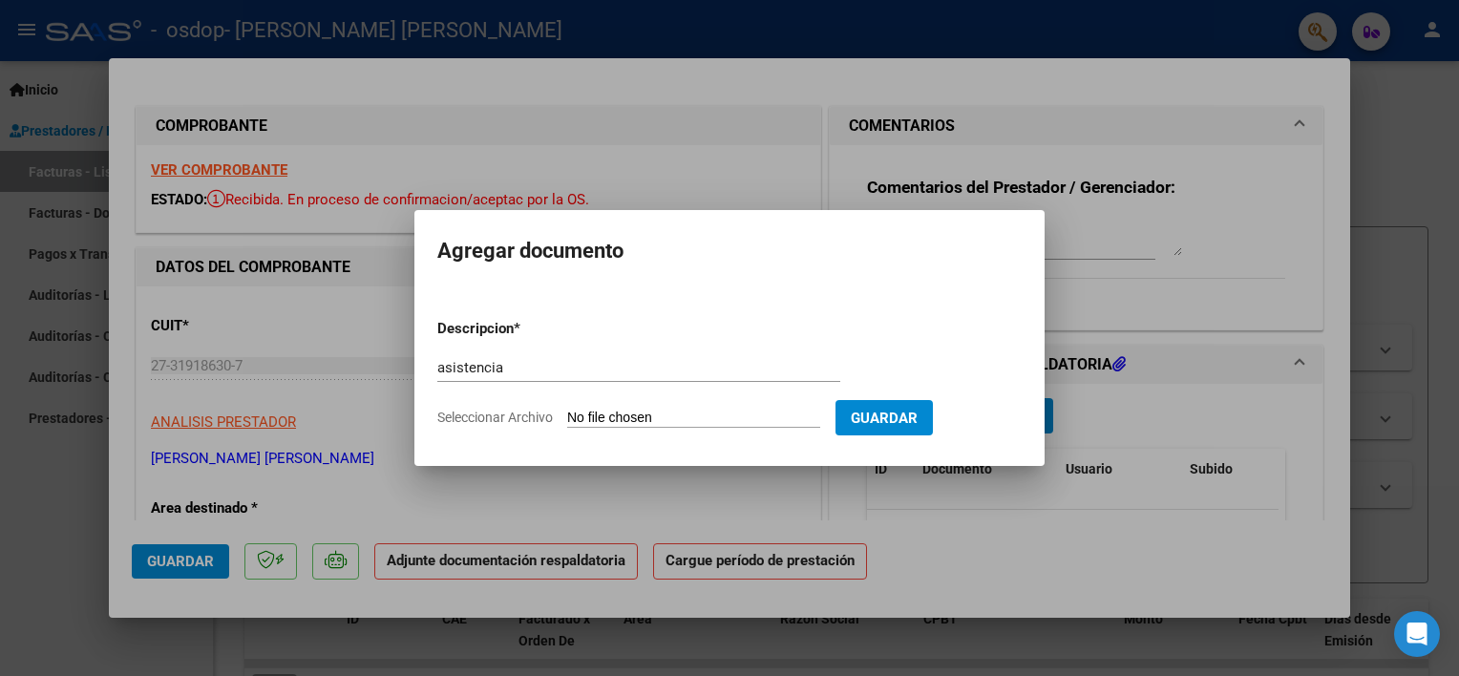
type input "C:\fakepath\[PERSON_NAME] - SEPT.pdf"
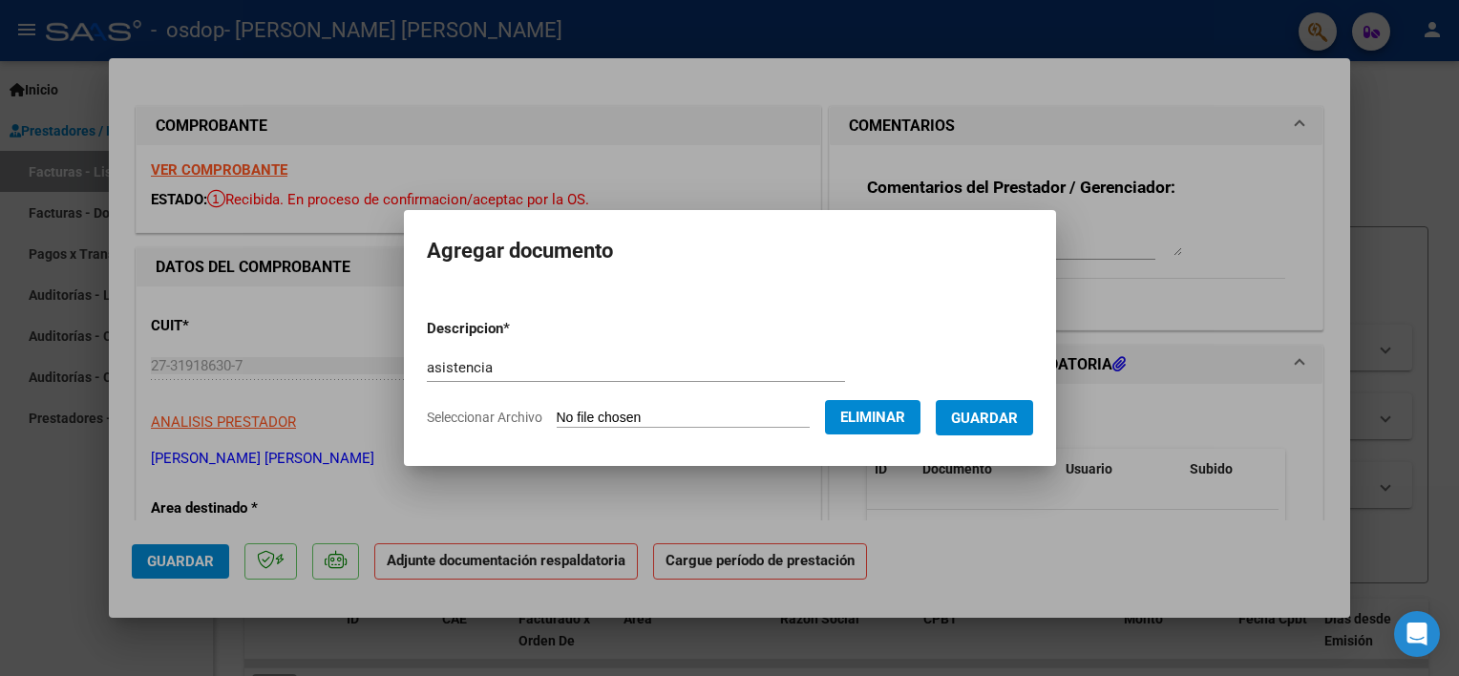
click at [980, 420] on span "Guardar" at bounding box center [984, 418] width 67 height 17
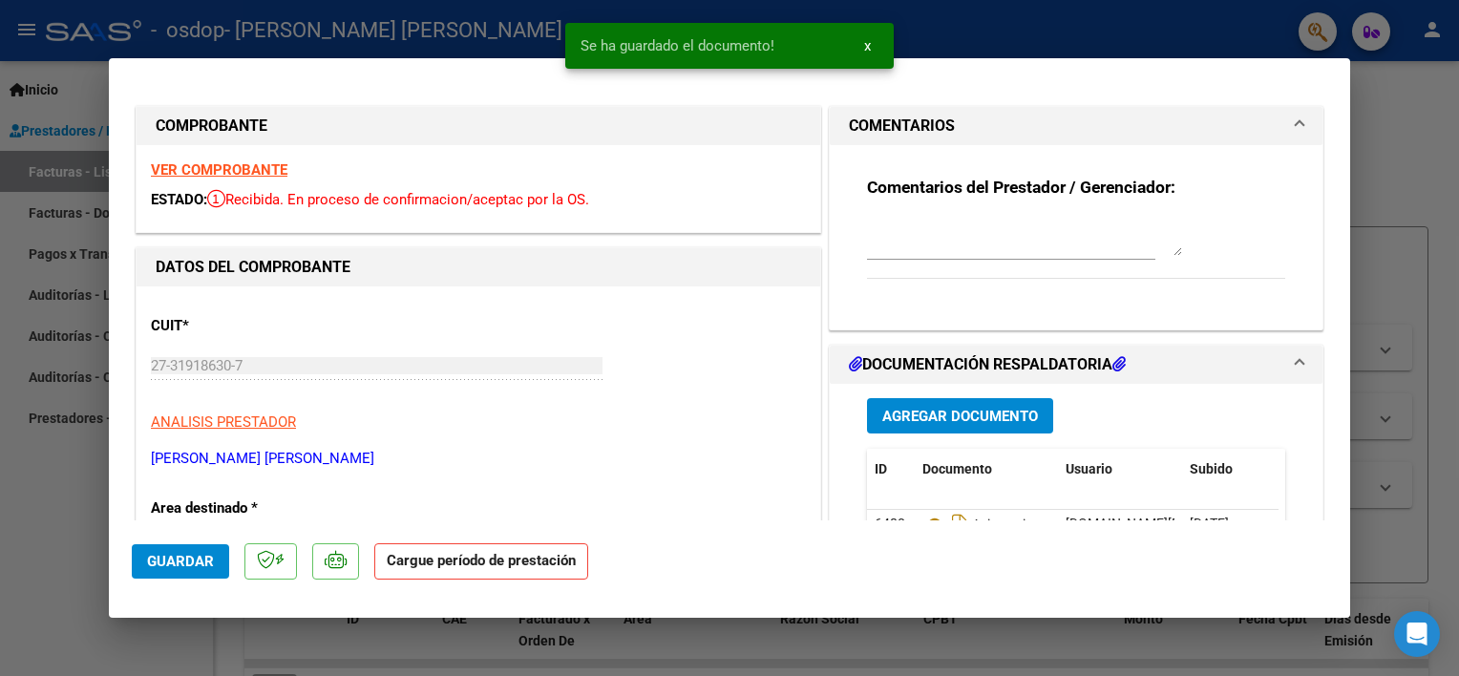
click at [1392, 145] on div at bounding box center [729, 338] width 1459 height 676
type input "$ 0,00"
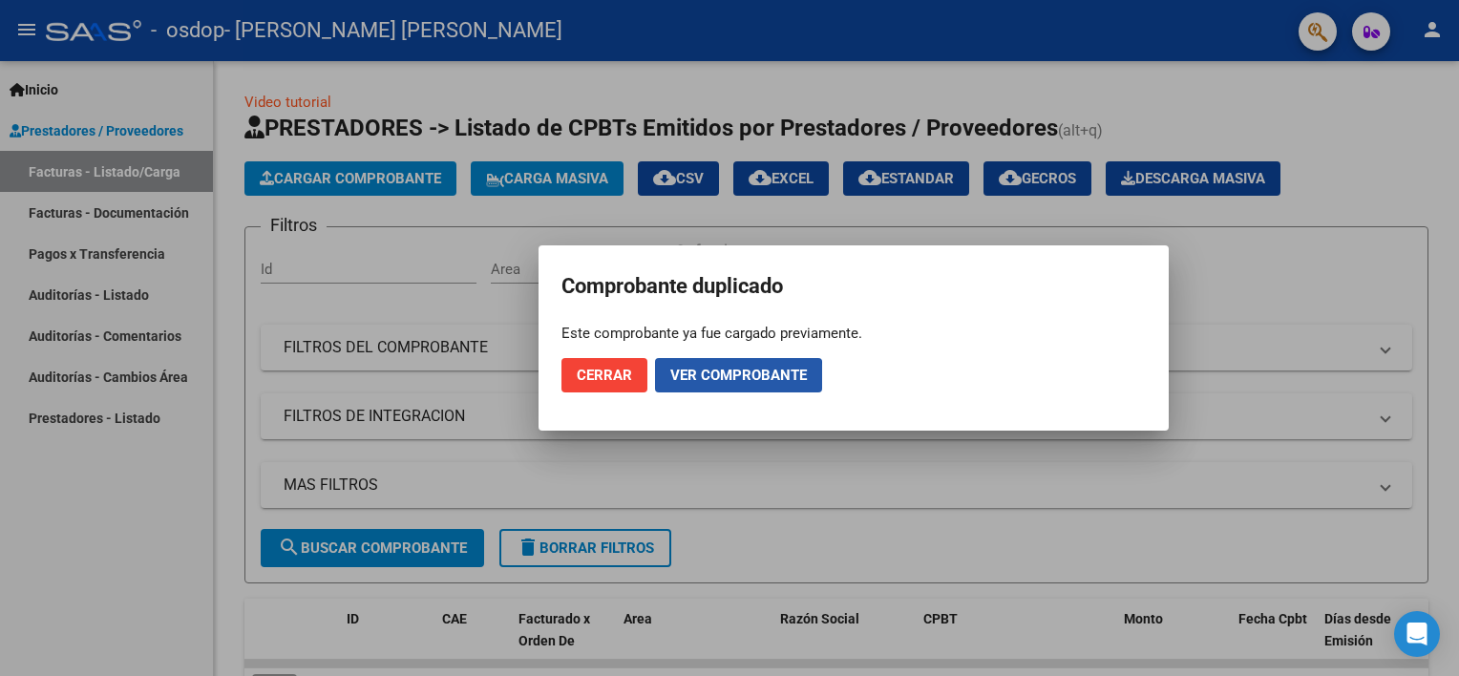
click at [694, 380] on span "Ver comprobante" at bounding box center [738, 375] width 137 height 17
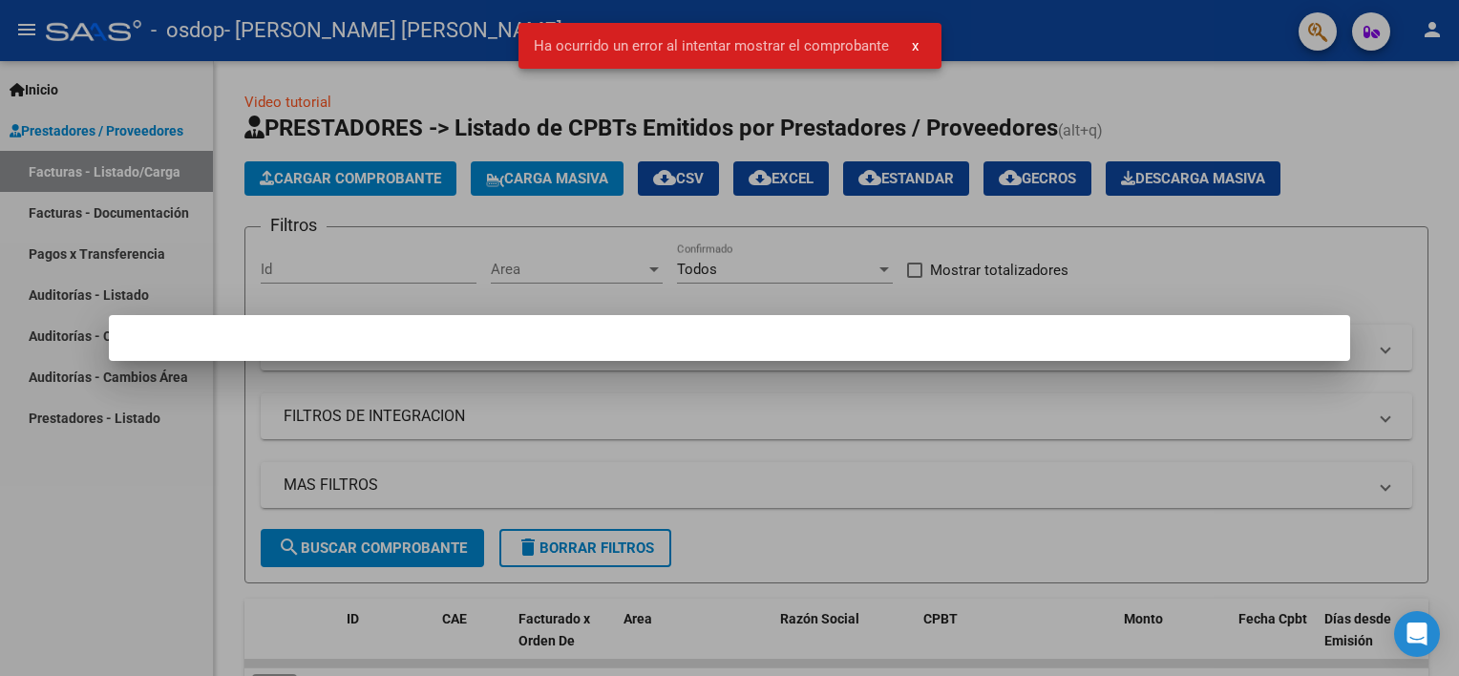
click at [912, 45] on span "x" at bounding box center [915, 45] width 7 height 17
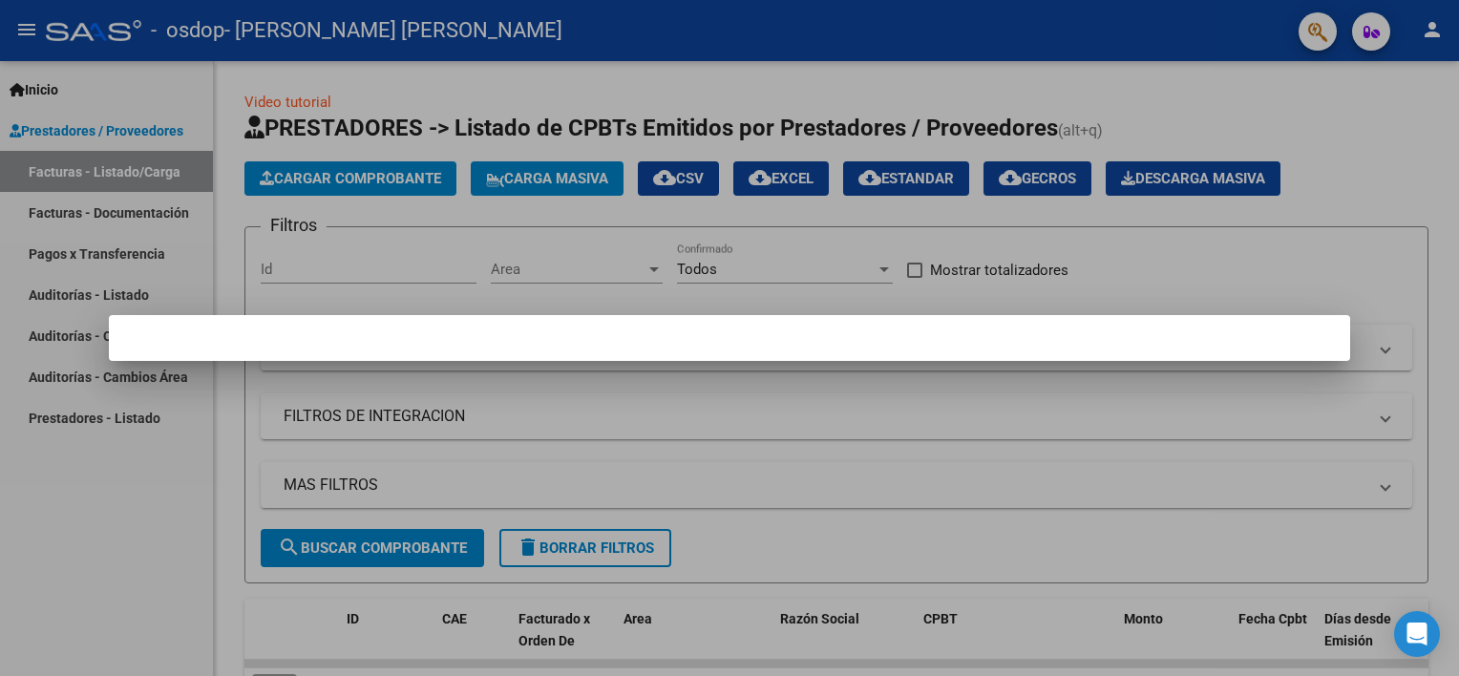
click at [883, 391] on div at bounding box center [729, 338] width 1459 height 676
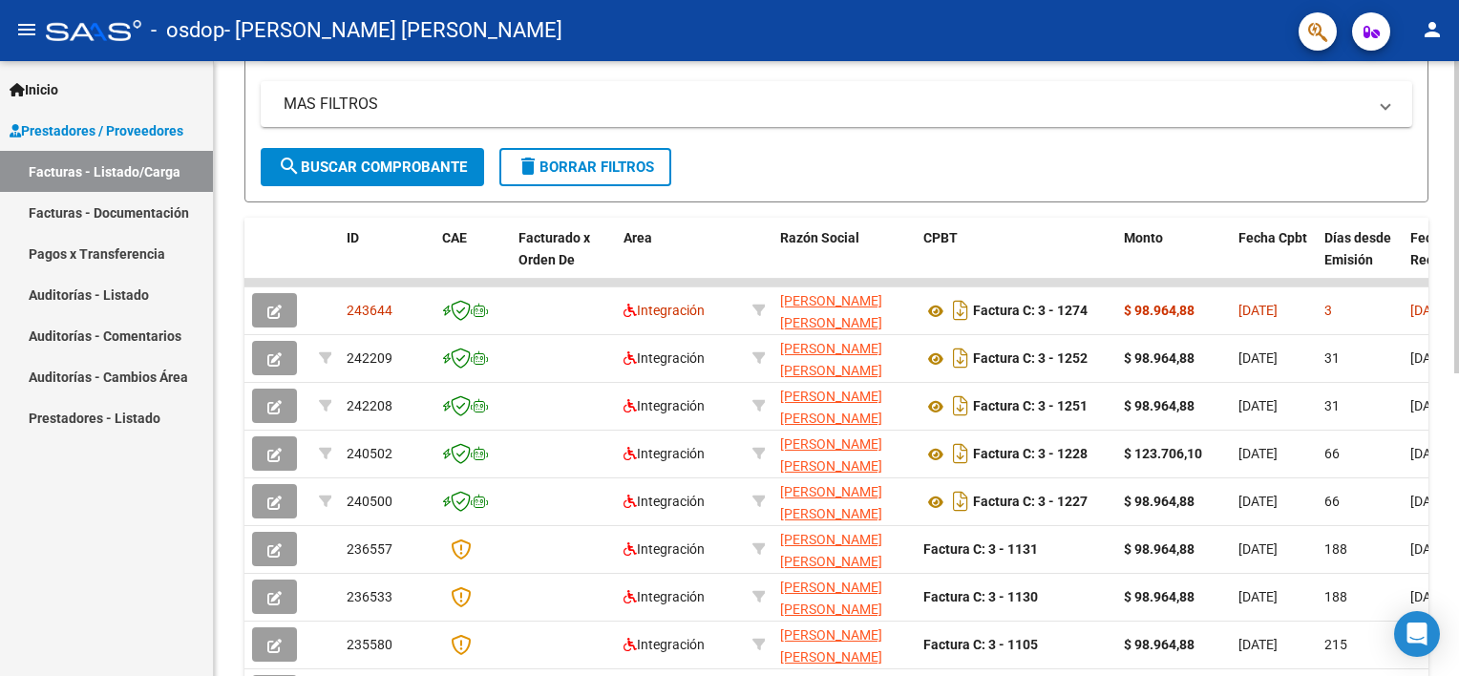
scroll to position [382, 0]
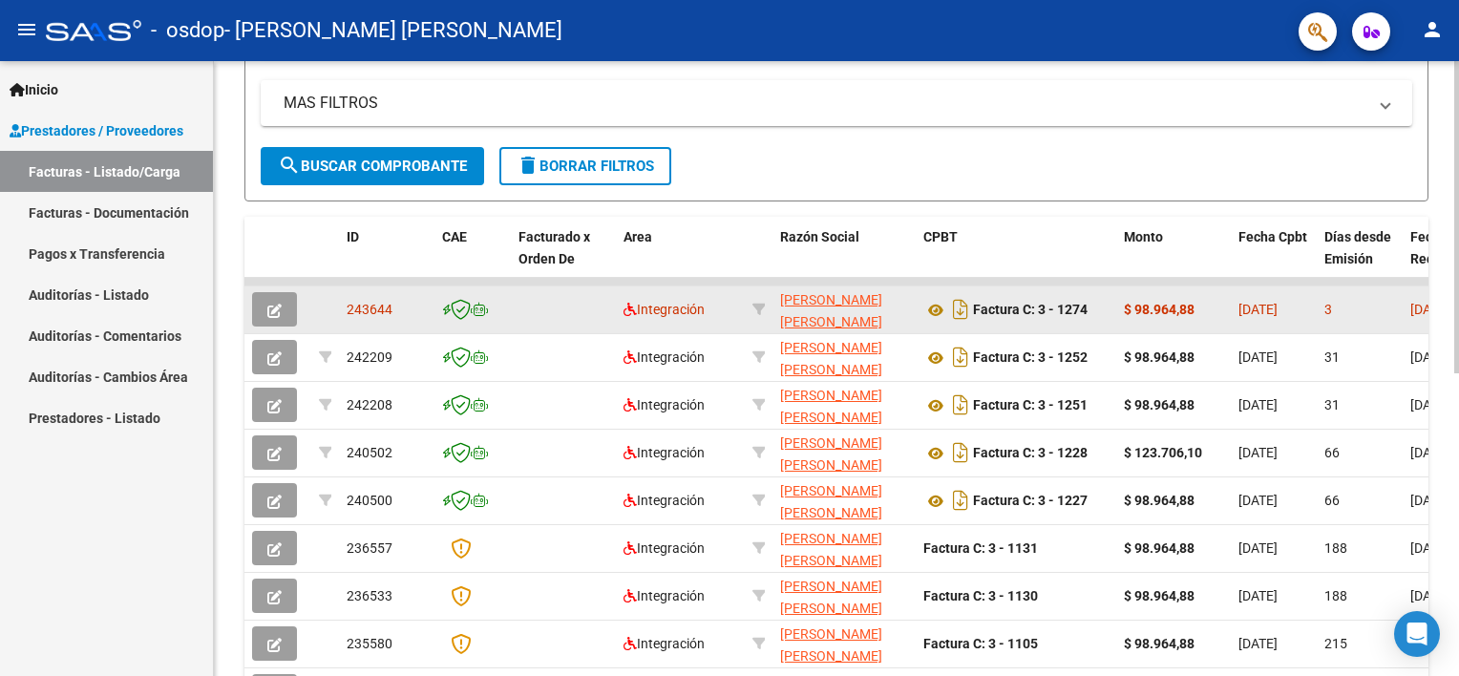
click at [266, 301] on button "button" at bounding box center [274, 309] width 45 height 34
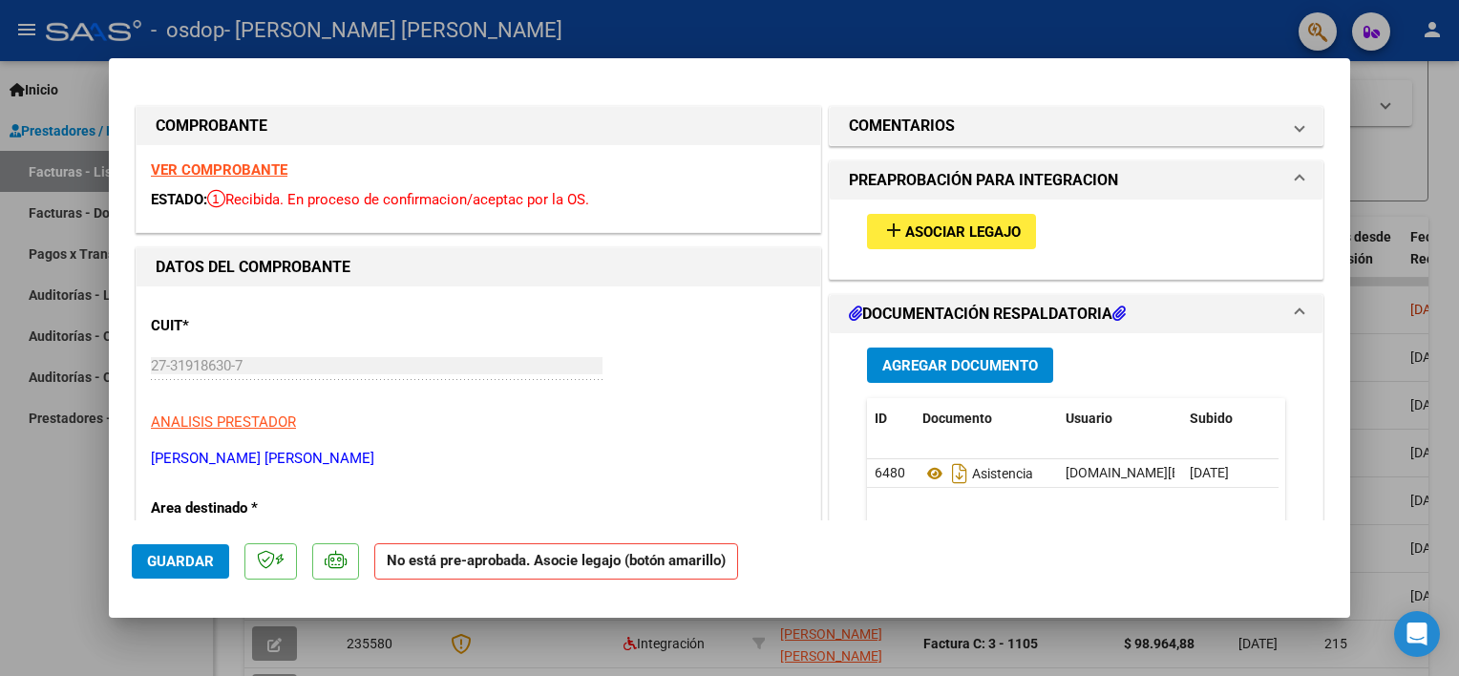
click at [907, 233] on span "Asociar Legajo" at bounding box center [963, 231] width 116 height 17
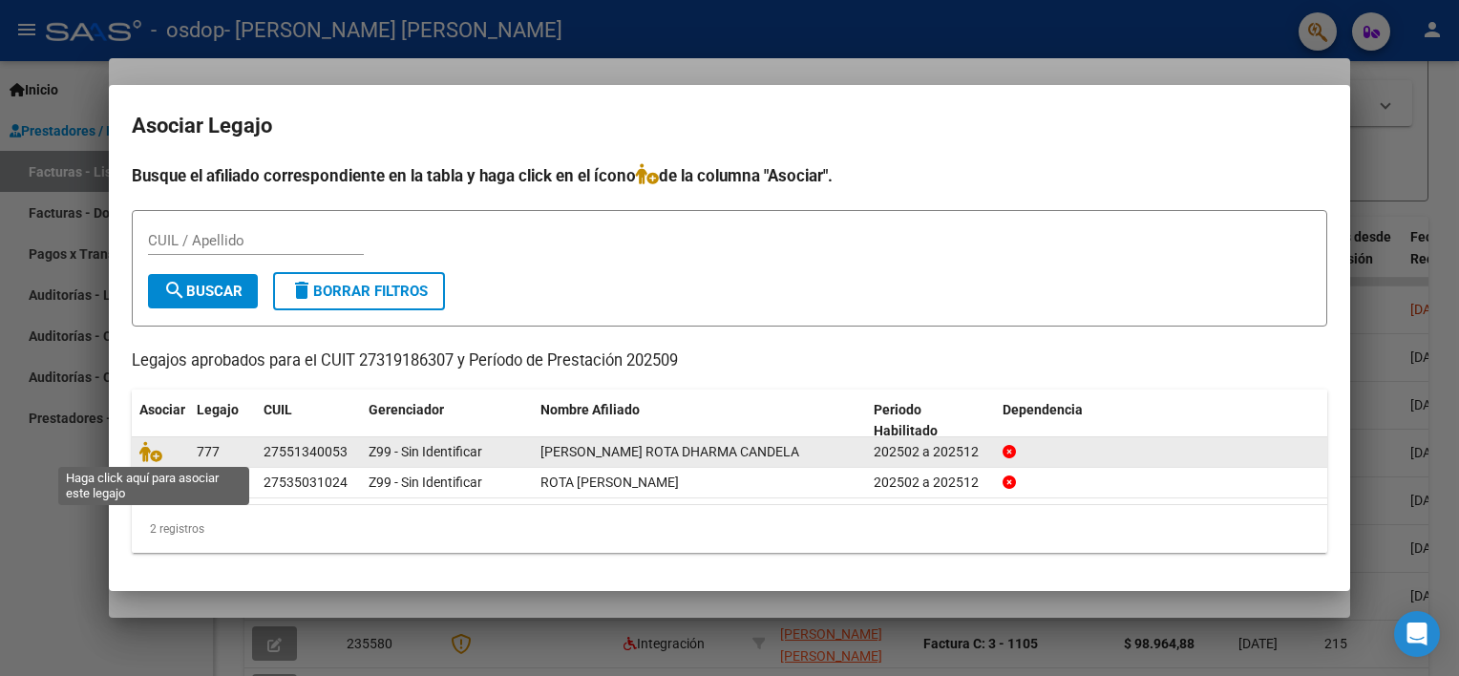
click at [166, 447] on span at bounding box center [153, 451] width 29 height 15
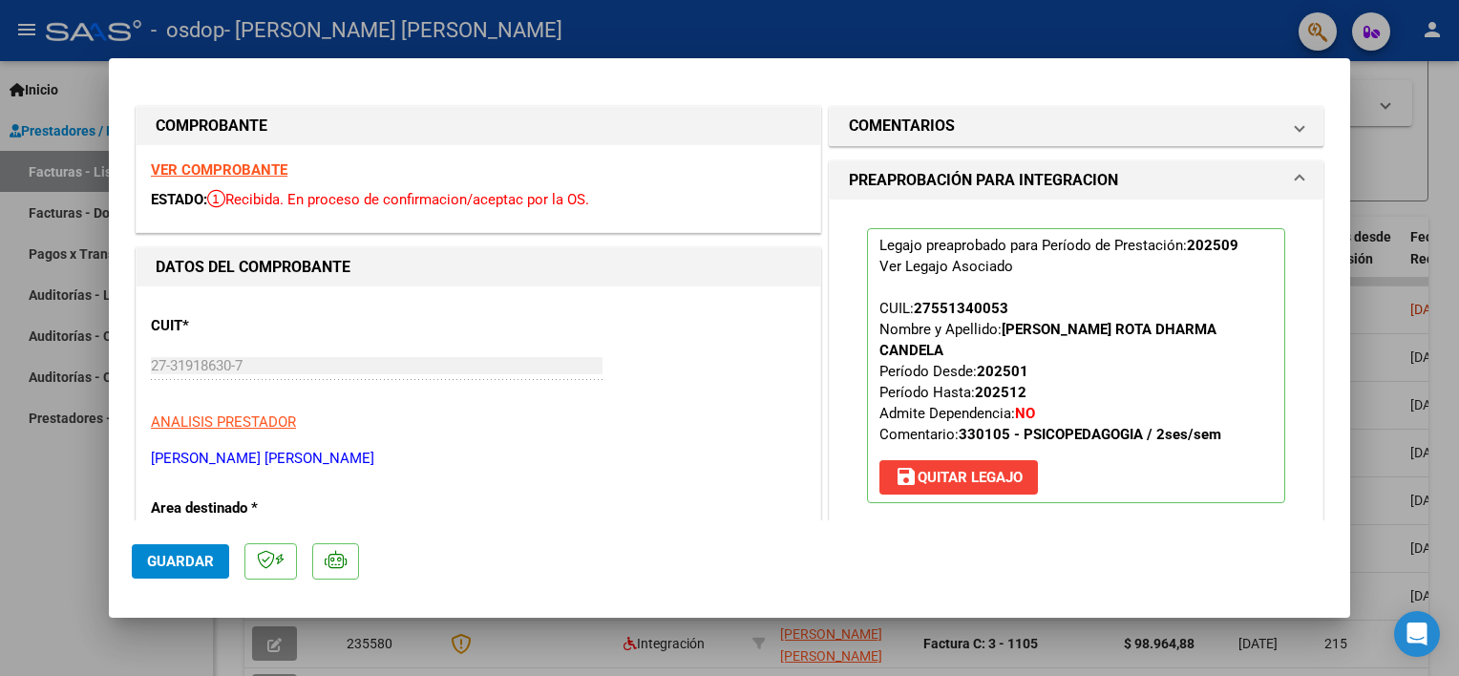
click at [183, 558] on span "Guardar" at bounding box center [180, 561] width 67 height 17
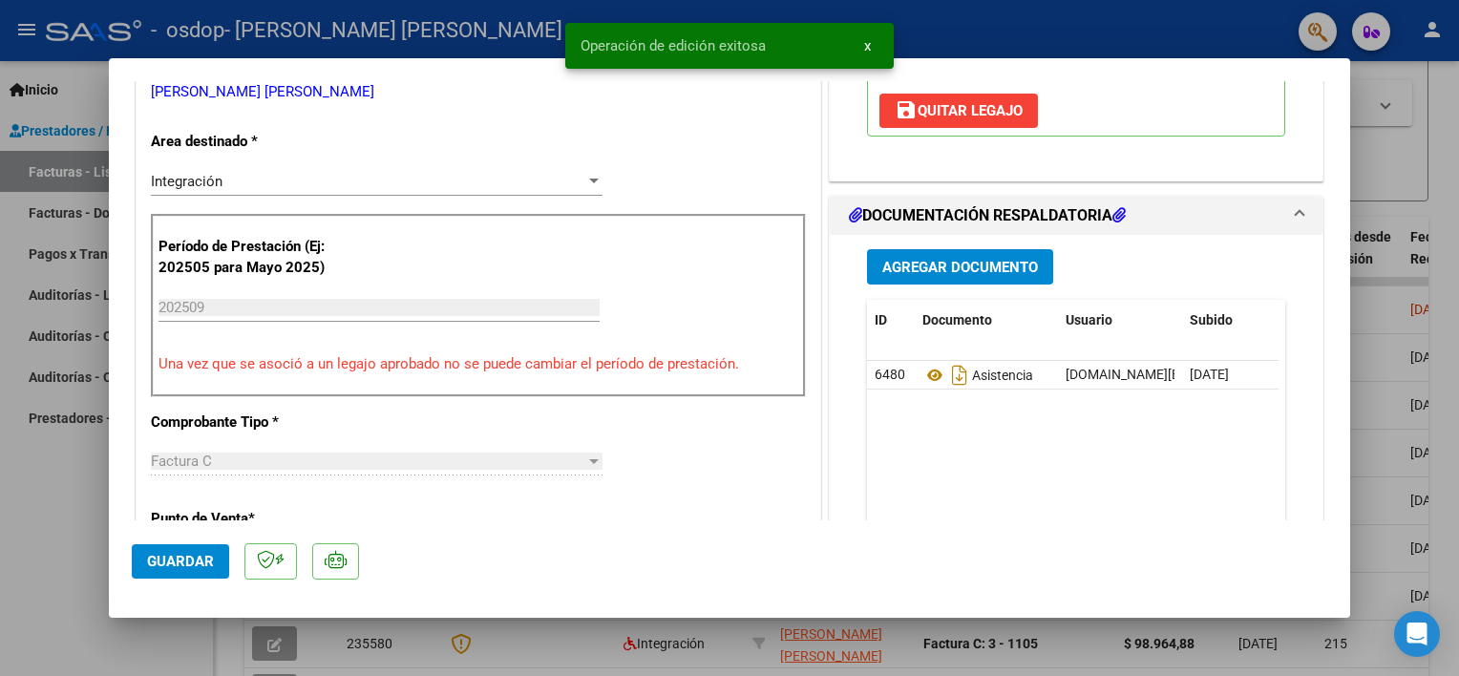
scroll to position [478, 0]
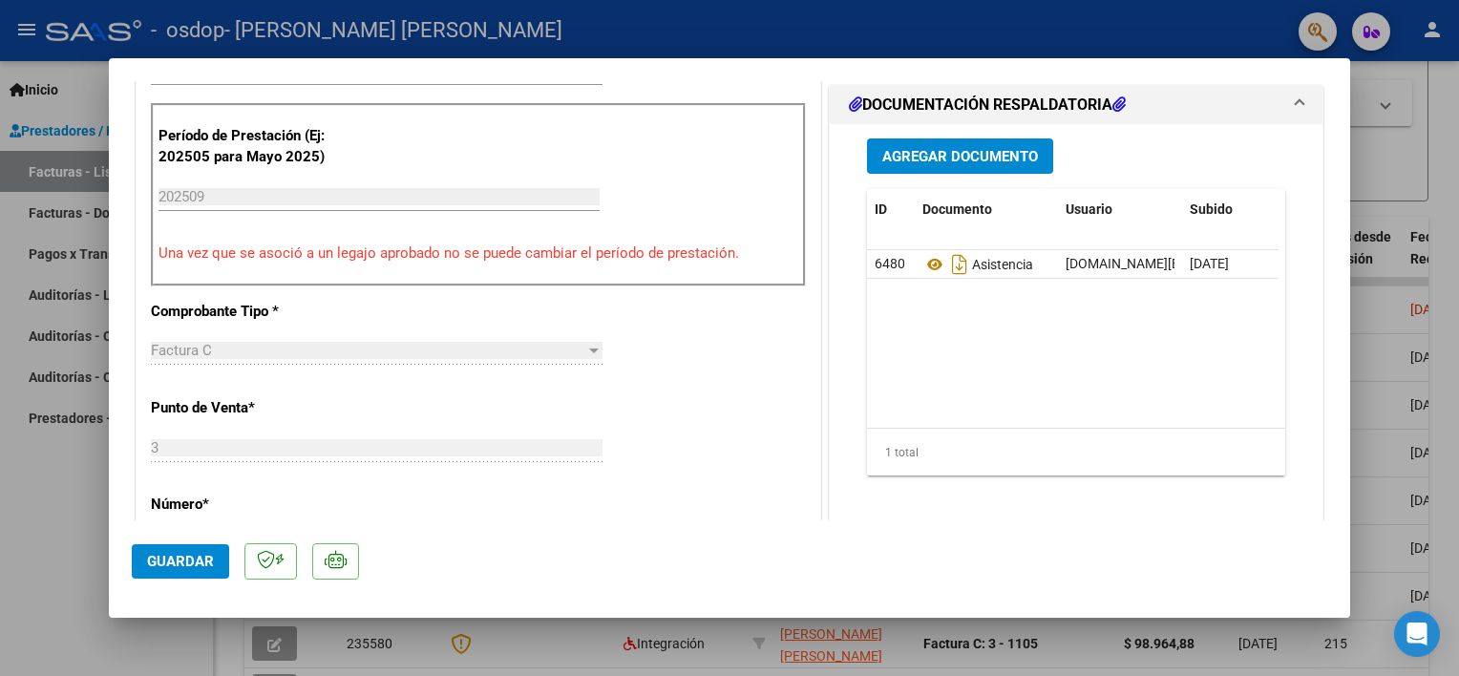
click at [1392, 118] on div at bounding box center [729, 338] width 1459 height 676
type input "$ 0,00"
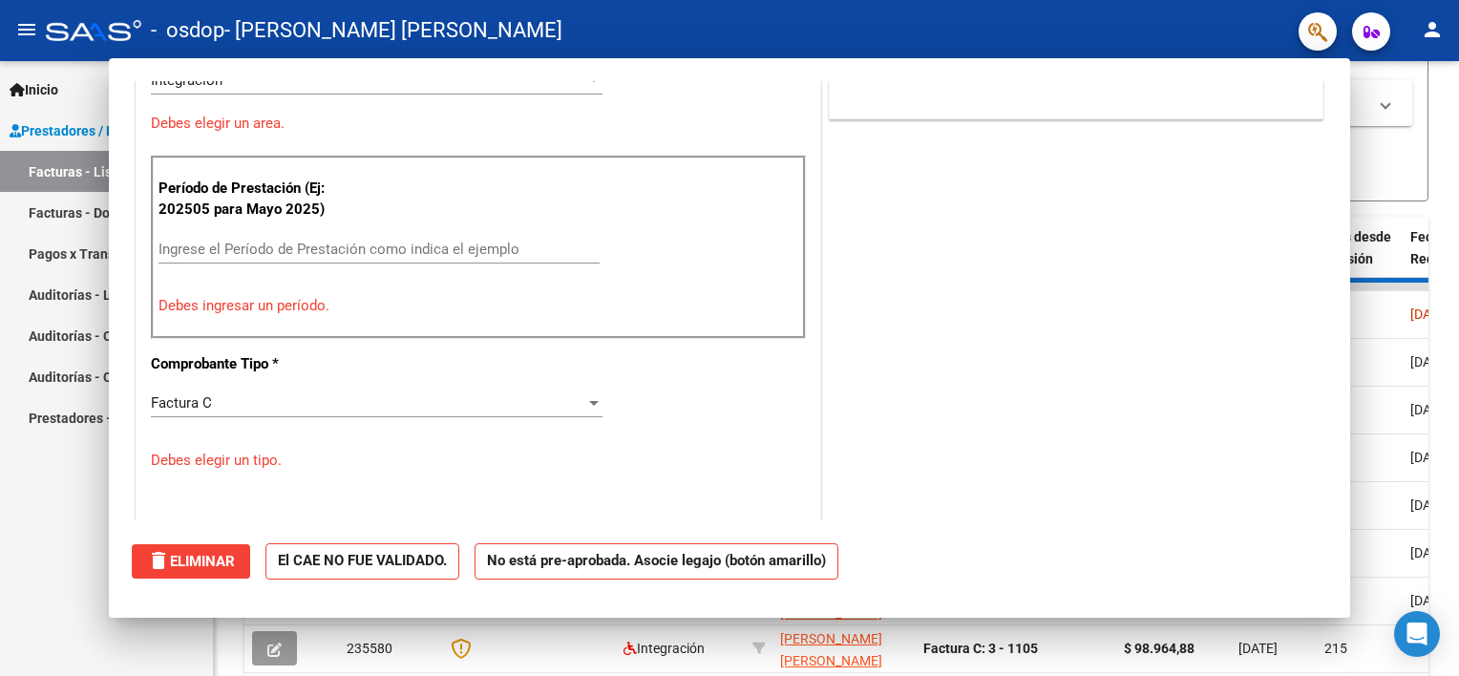
scroll to position [0, 0]
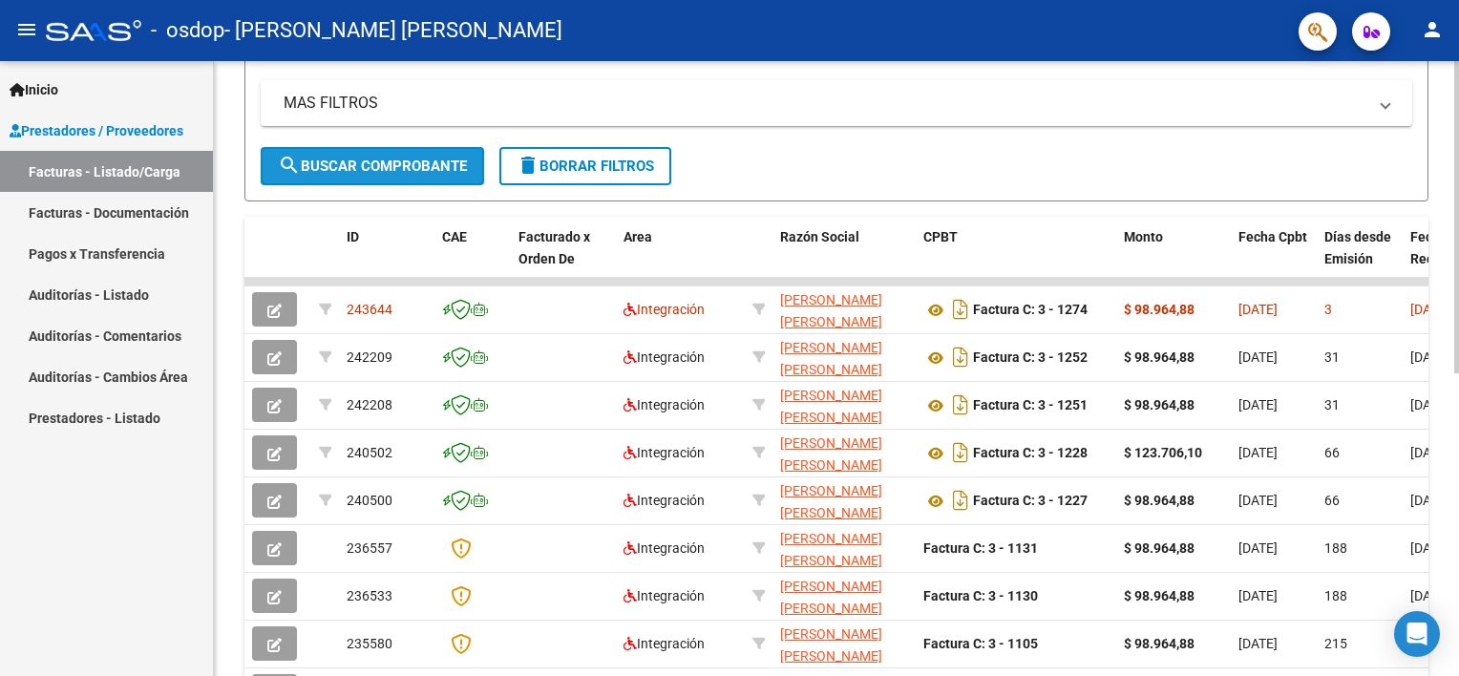
click at [334, 166] on span "search Buscar Comprobante" at bounding box center [372, 166] width 189 height 17
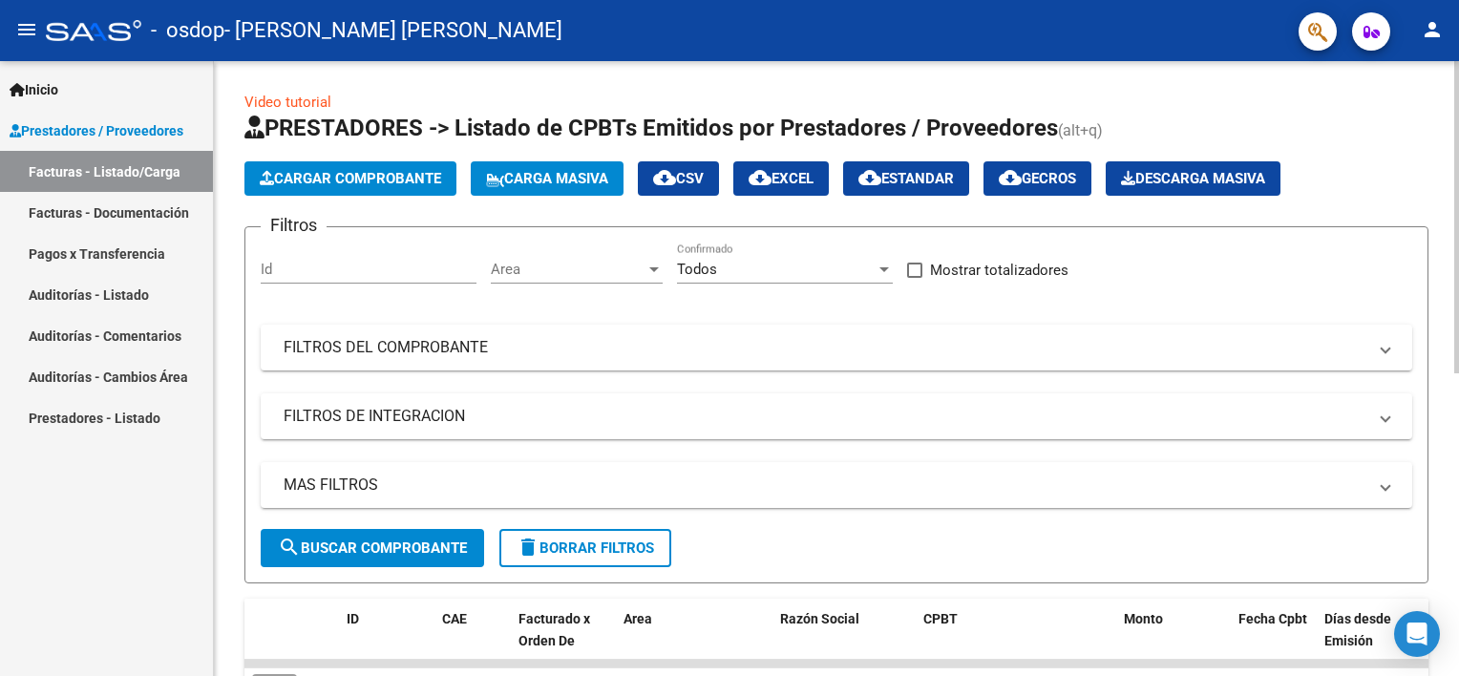
click at [338, 178] on span "Cargar Comprobante" at bounding box center [350, 178] width 181 height 17
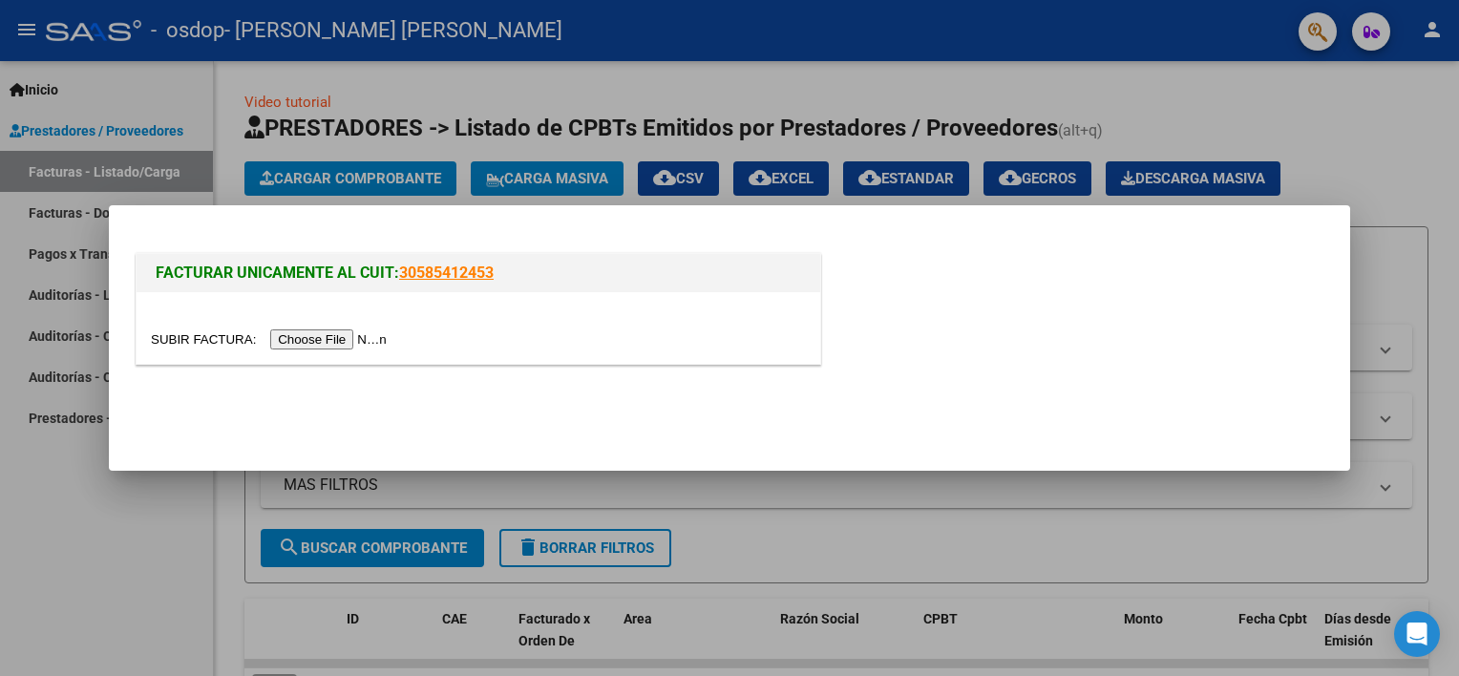
click at [317, 348] on input "file" at bounding box center [272, 339] width 242 height 20
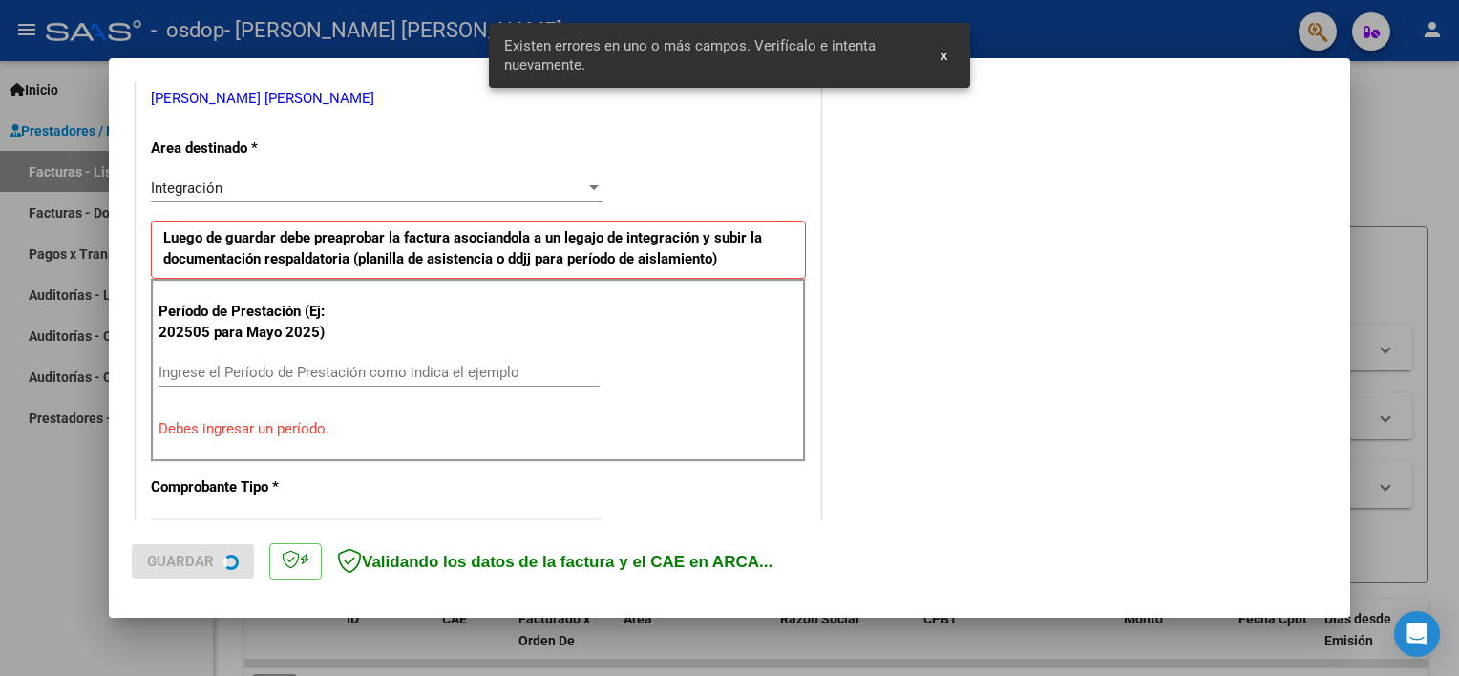
scroll to position [408, 0]
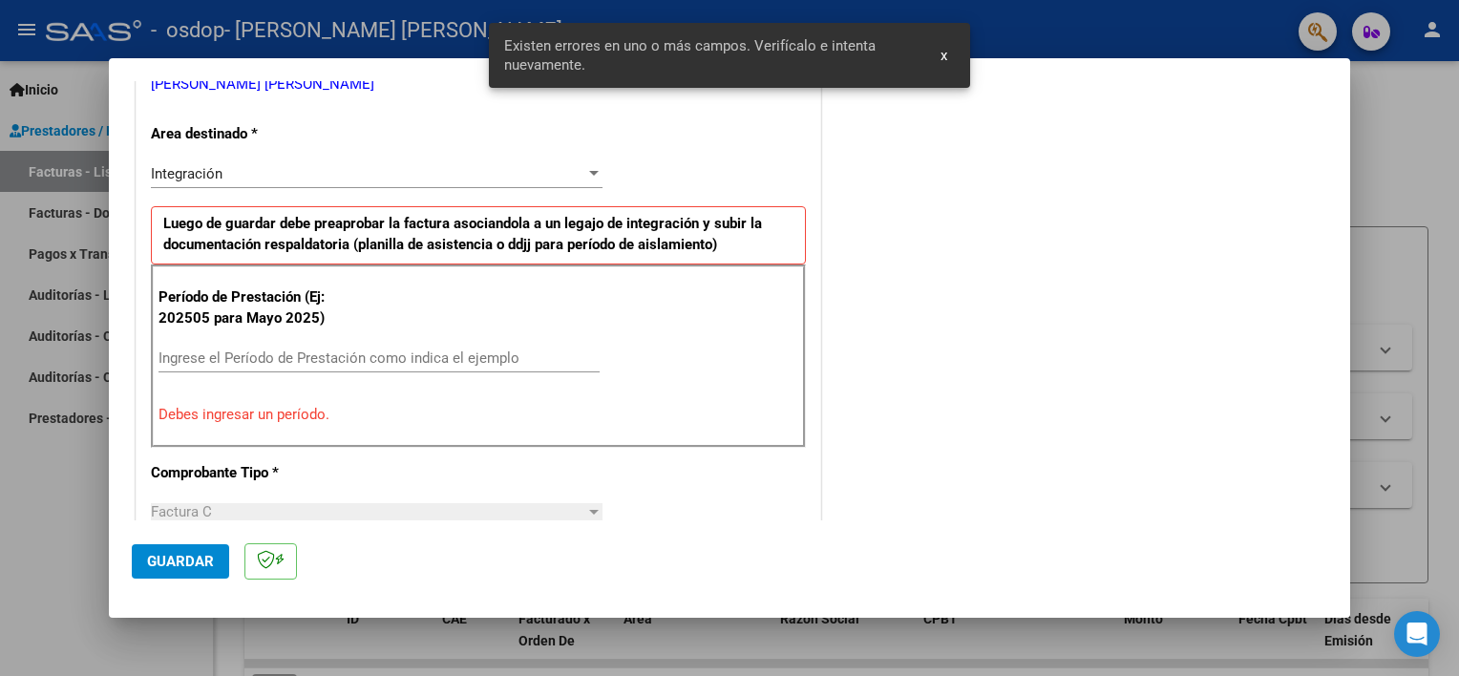
click at [406, 353] on input "Ingrese el Período de Prestación como indica el ejemplo" at bounding box center [379, 358] width 441 height 17
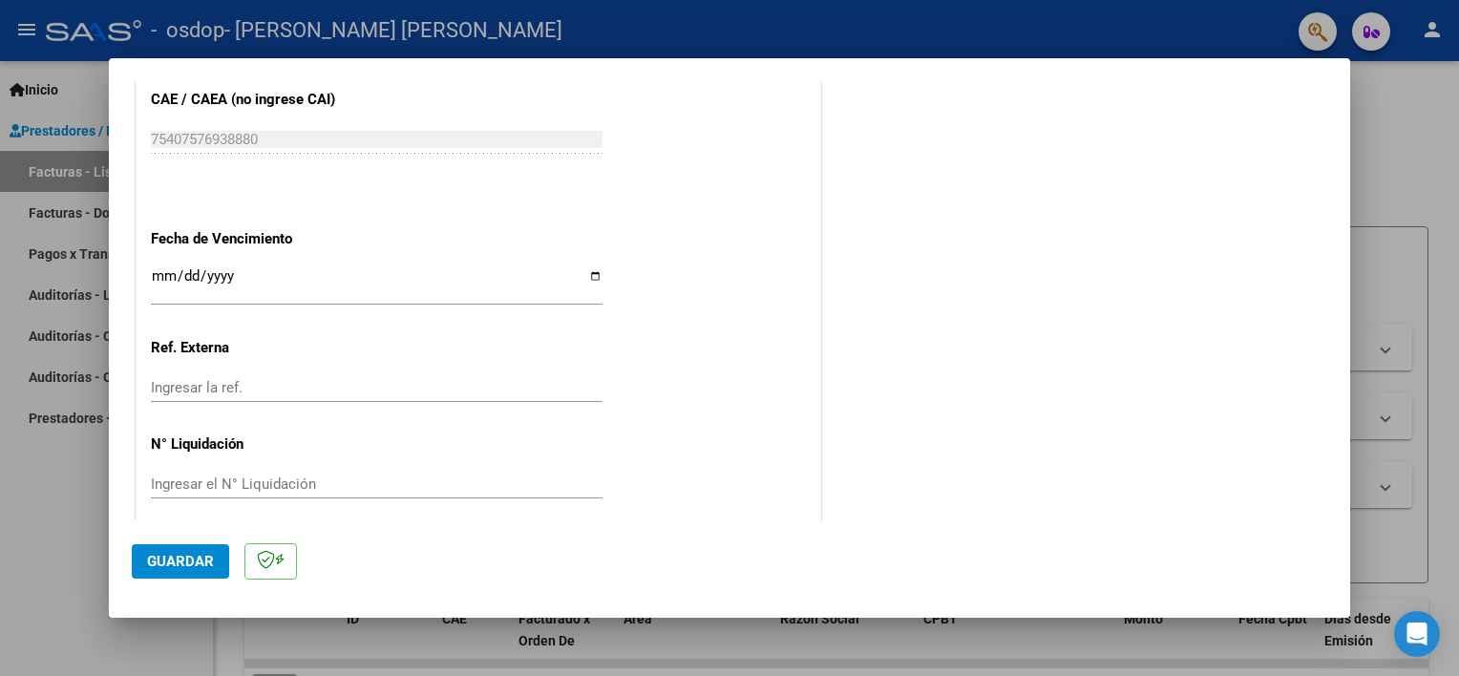
scroll to position [1239, 0]
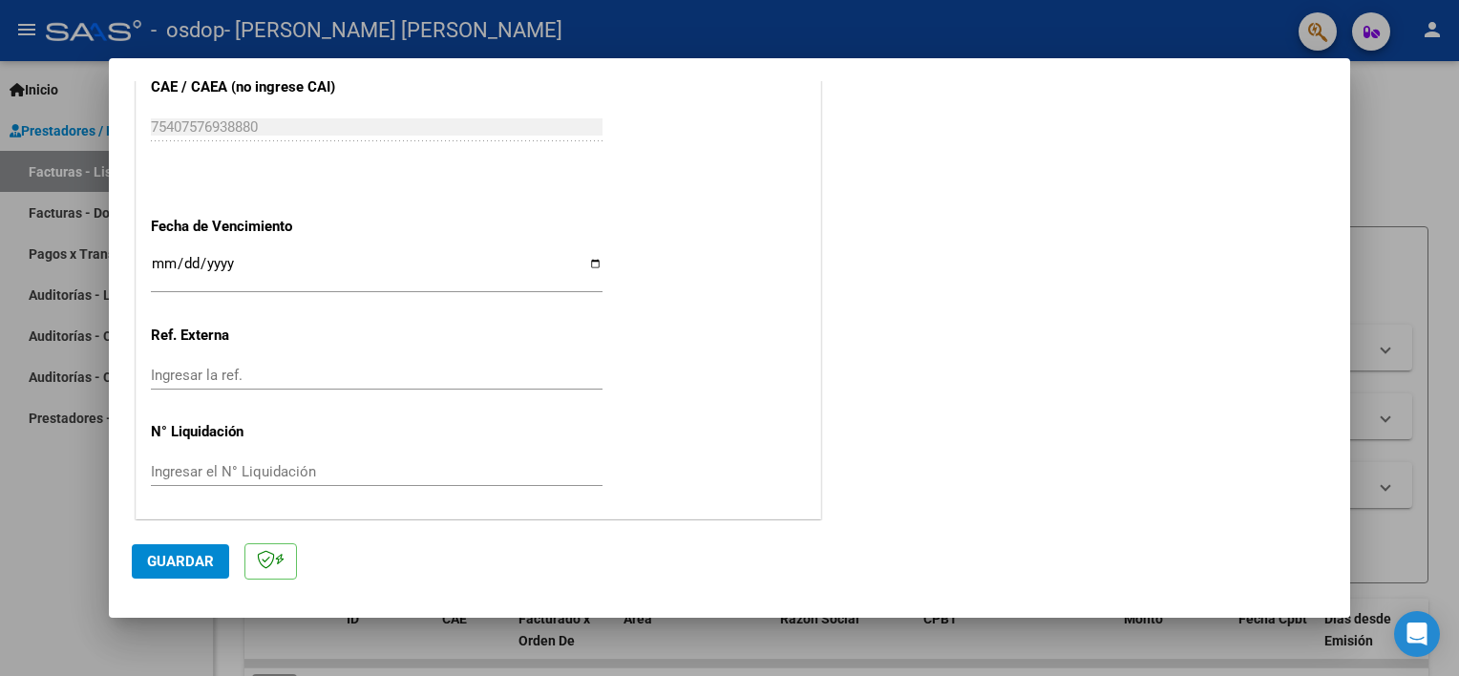
type input "202509"
click at [584, 266] on input "Ingresar la fecha" at bounding box center [377, 271] width 452 height 31
type input "[DATE]"
click at [165, 563] on span "Guardar" at bounding box center [180, 561] width 67 height 17
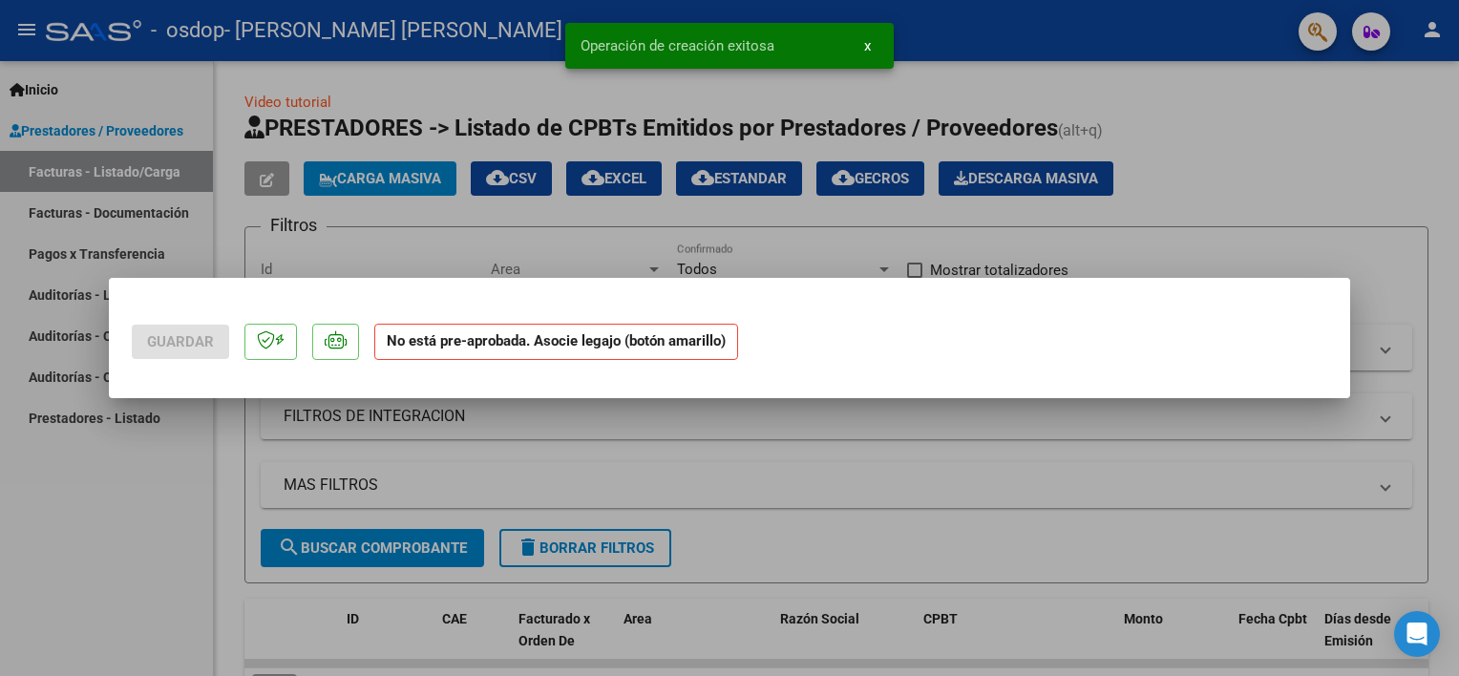
scroll to position [0, 0]
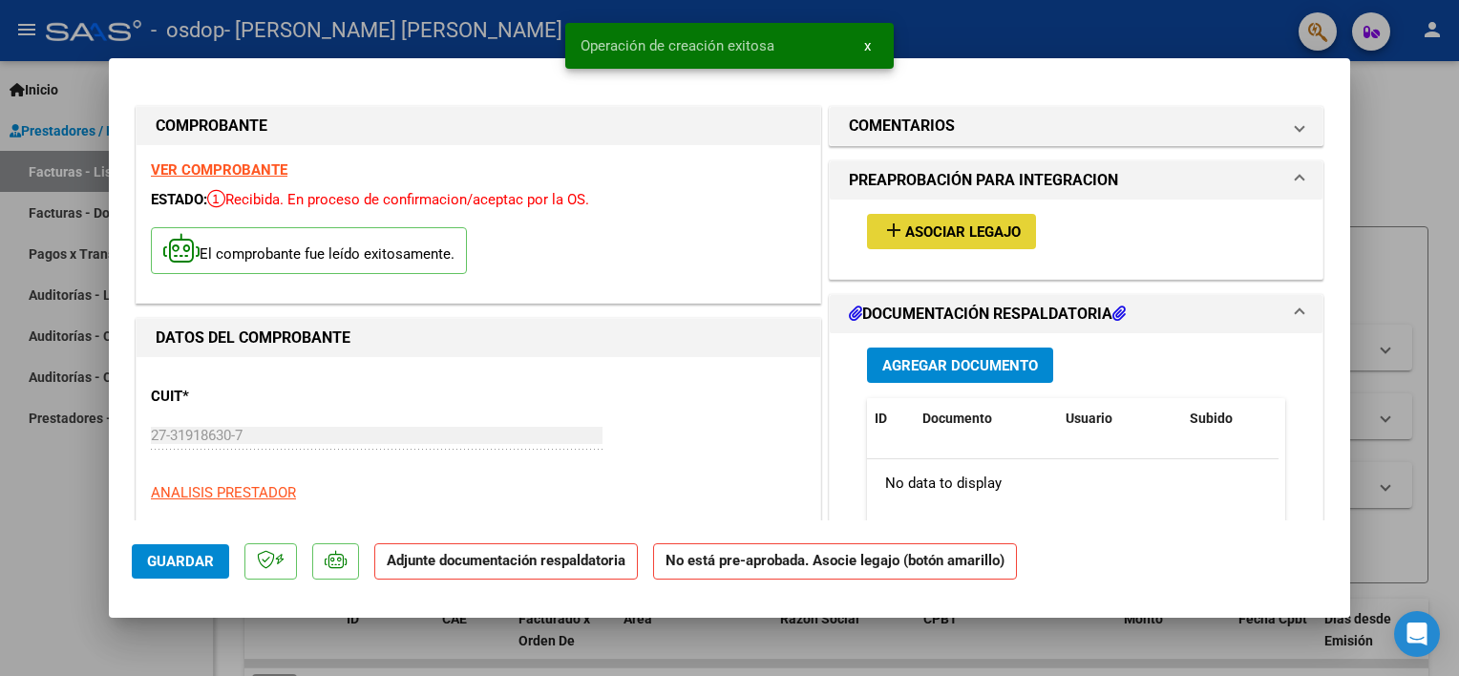
click at [867, 240] on button "add Asociar Legajo" at bounding box center [951, 231] width 169 height 35
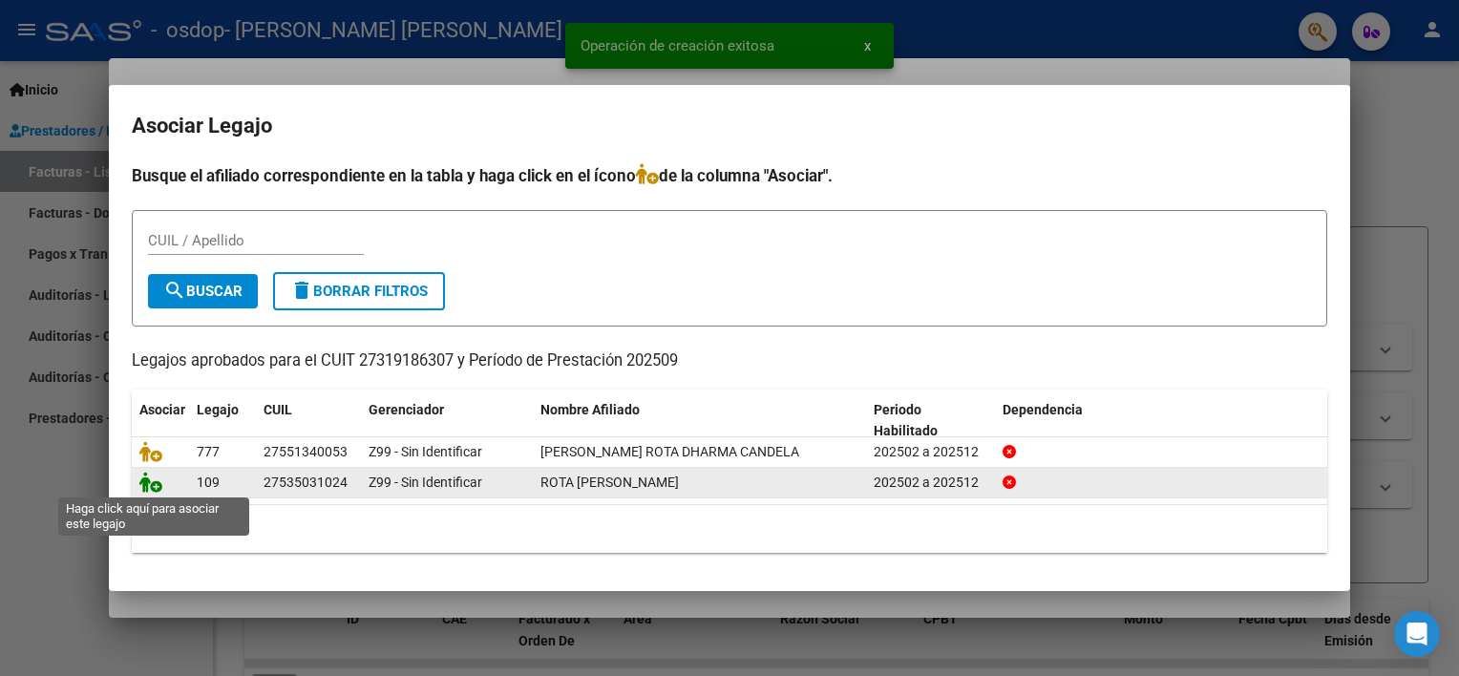
click at [153, 479] on icon at bounding box center [150, 482] width 23 height 21
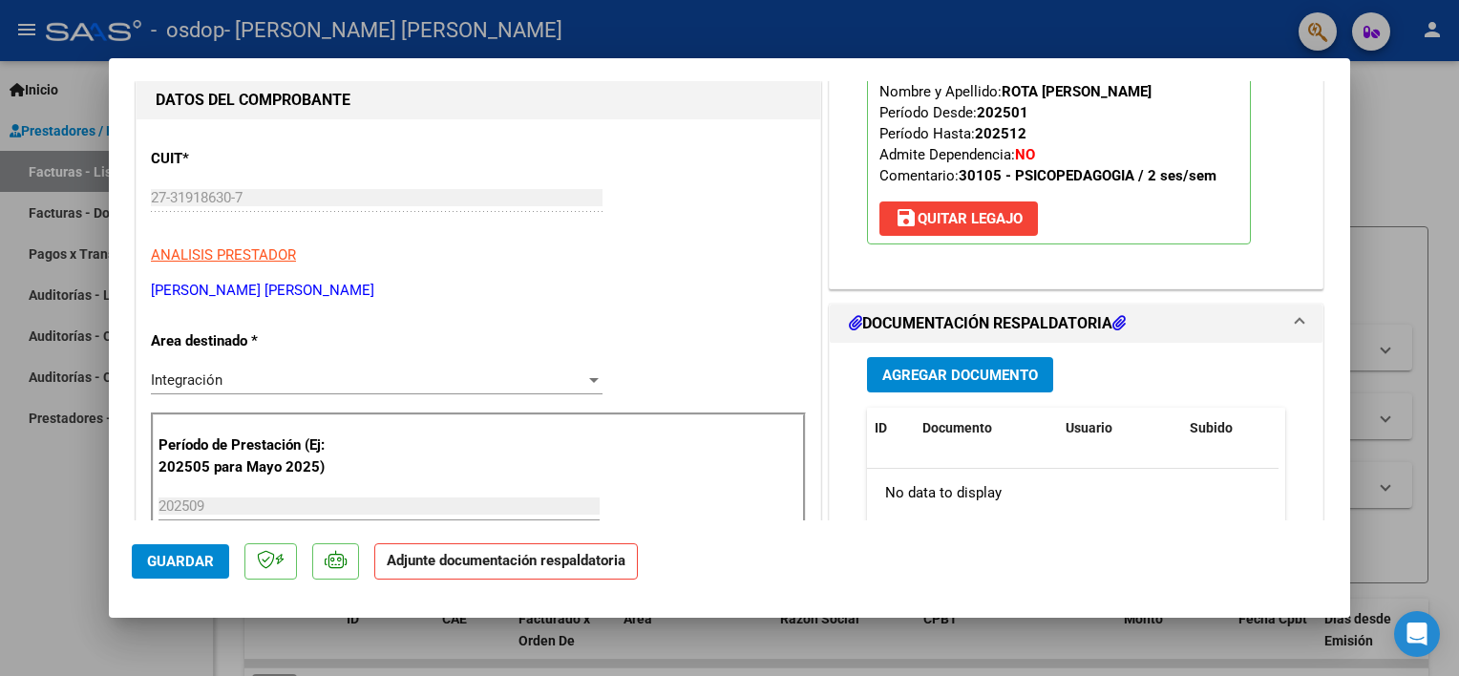
scroll to position [287, 0]
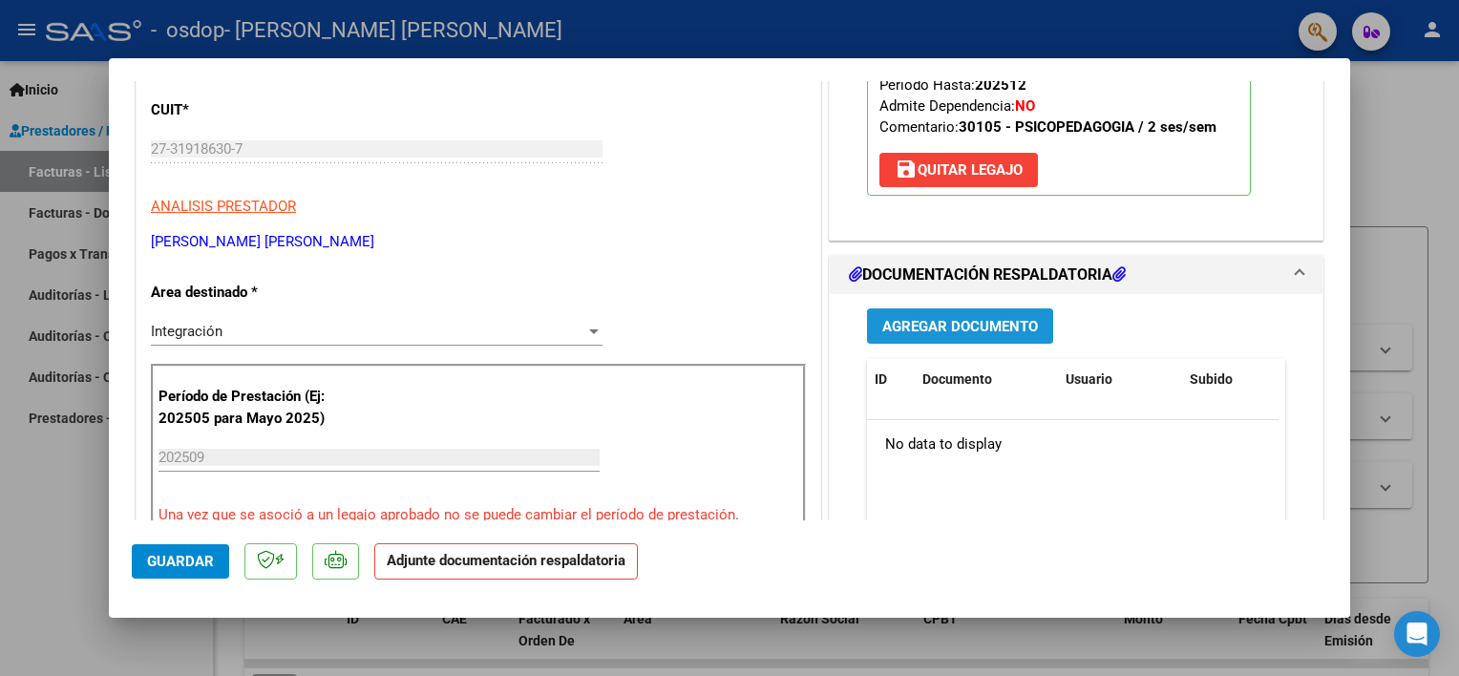
click at [927, 327] on span "Agregar Documento" at bounding box center [960, 326] width 156 height 17
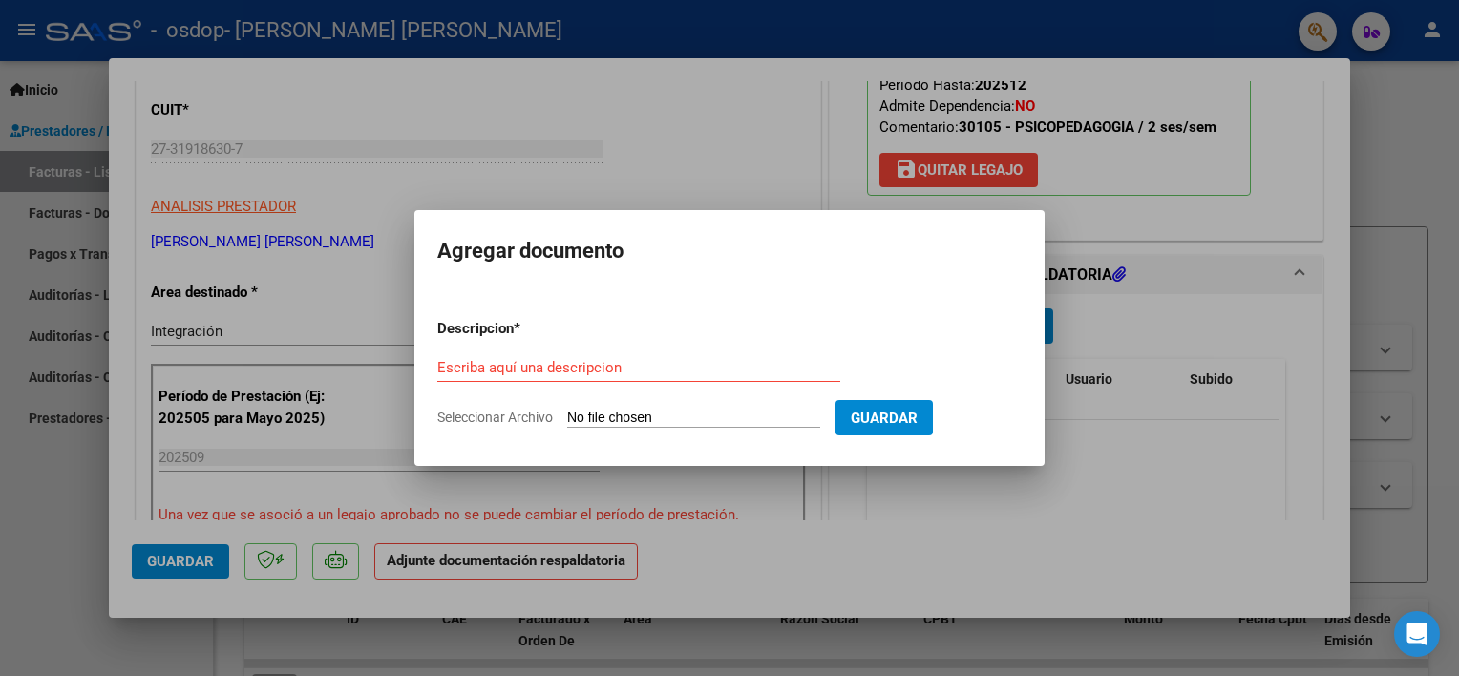
click at [727, 377] on div "Escriba aquí una descripcion" at bounding box center [638, 367] width 403 height 29
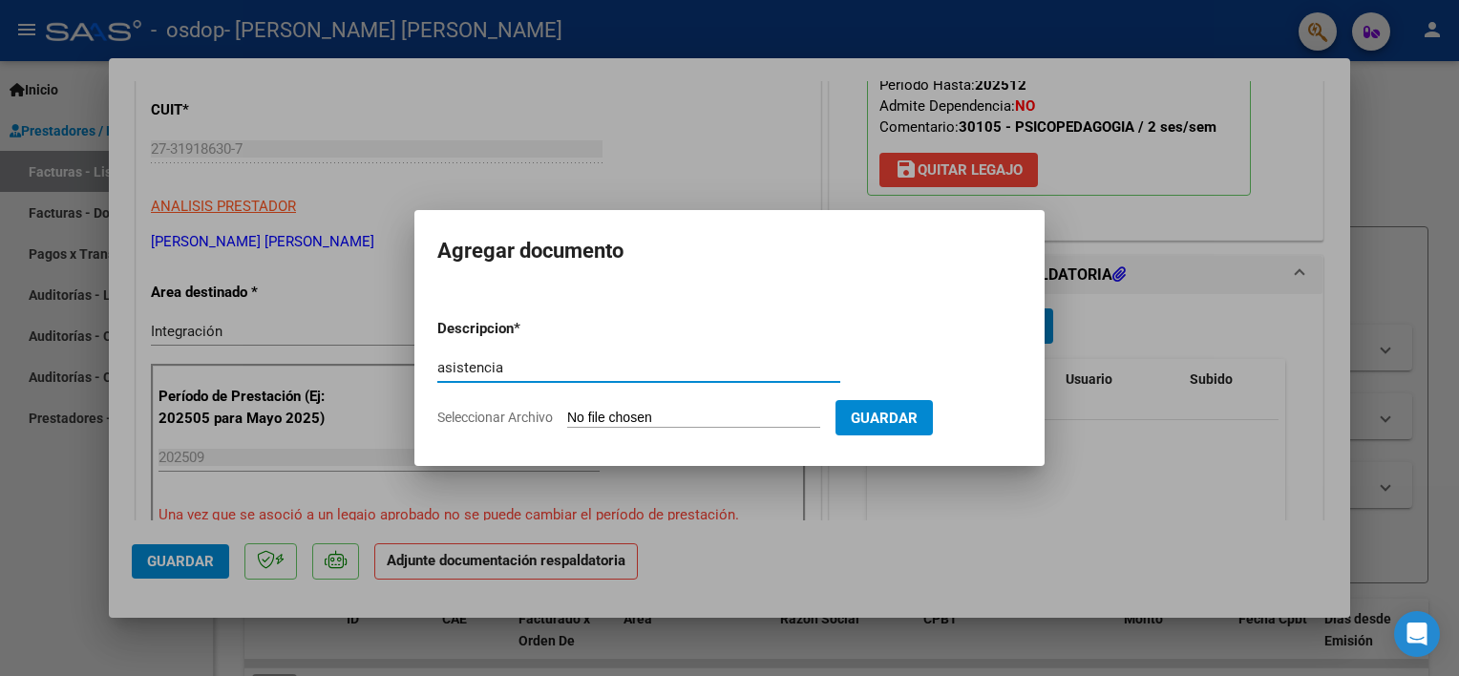
type input "asistencia"
click at [656, 410] on input "Seleccionar Archivo" at bounding box center [693, 419] width 253 height 18
type input "C:\fakepath\ROTA - SEPT.pdf"
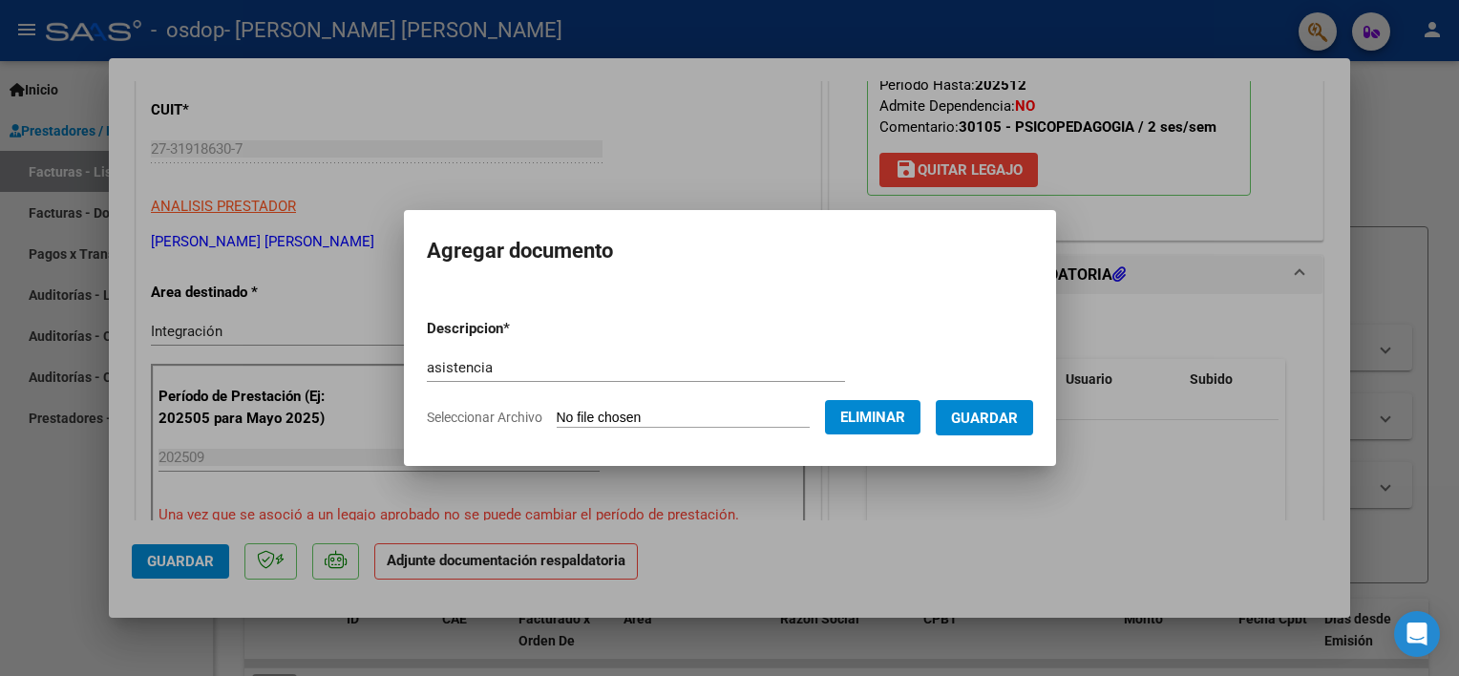
click at [995, 414] on span "Guardar" at bounding box center [984, 418] width 67 height 17
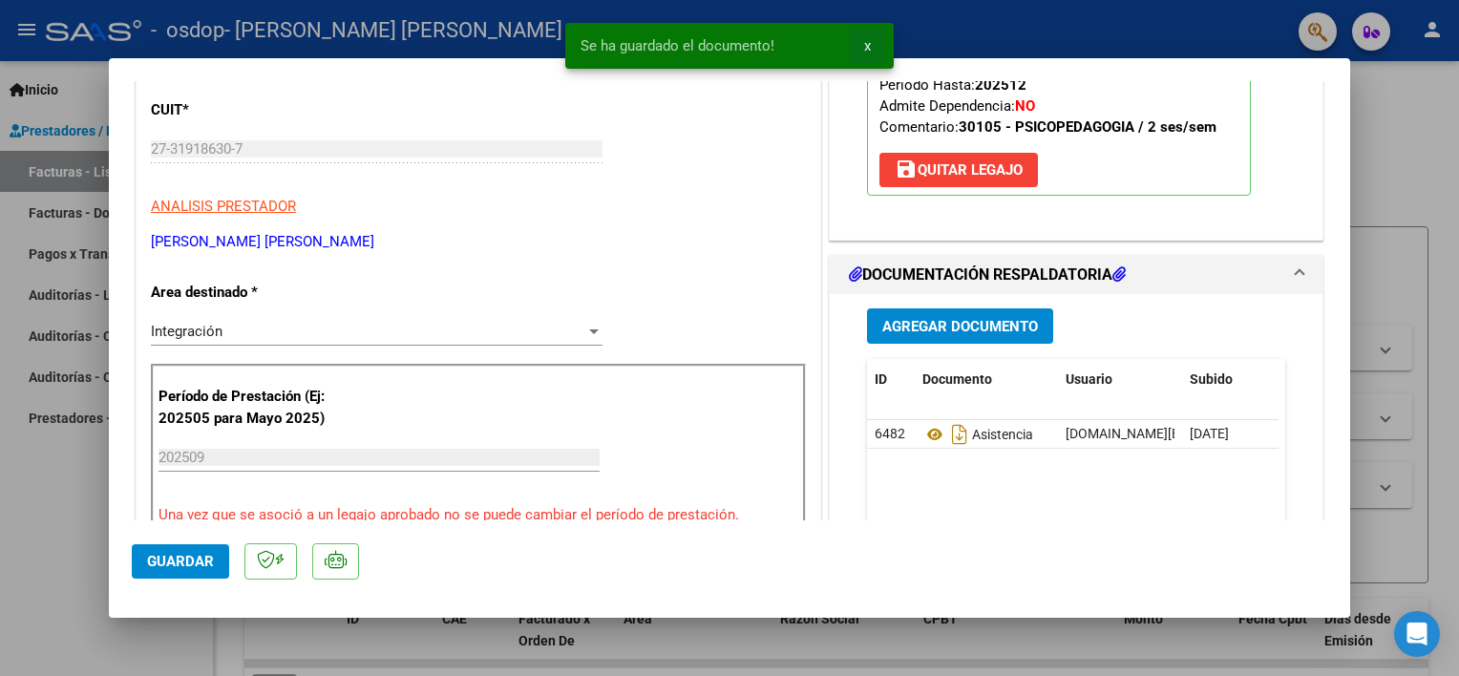
click at [867, 46] on span "x" at bounding box center [867, 45] width 7 height 17
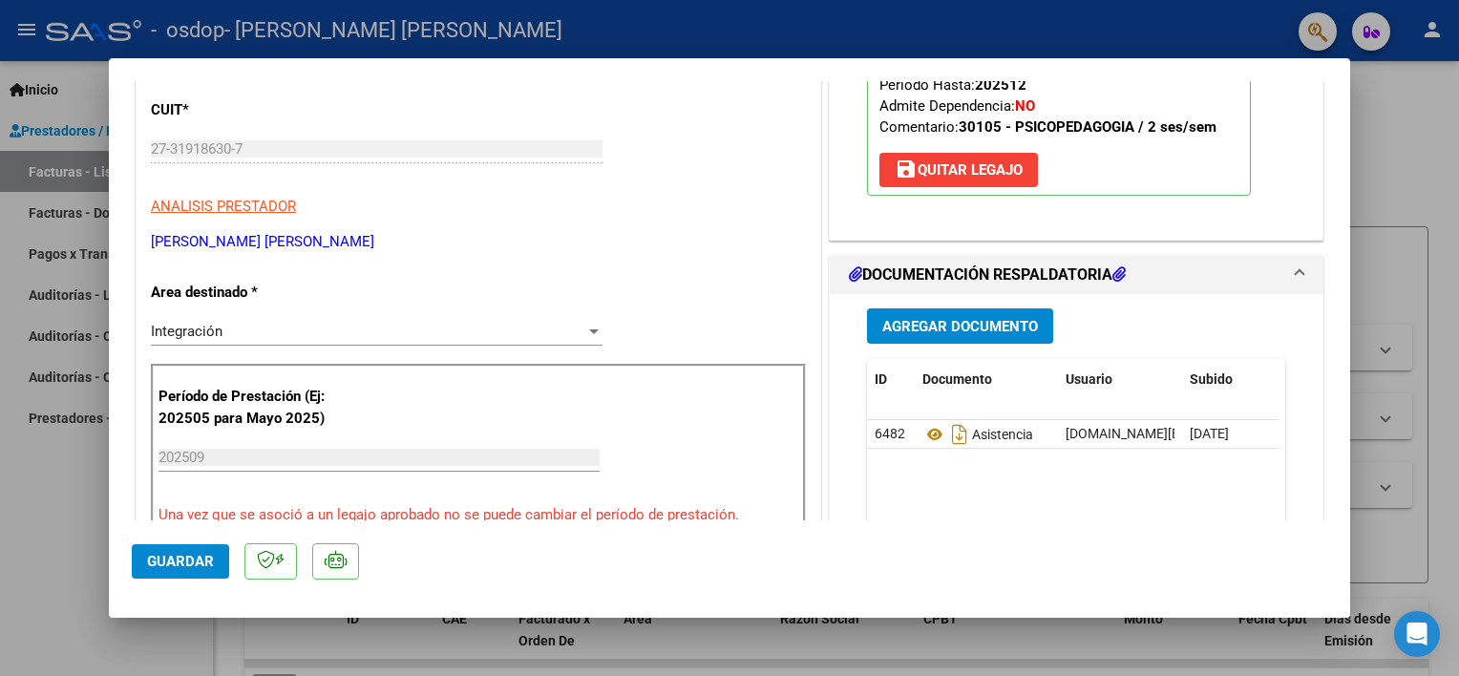
click at [627, 638] on div at bounding box center [729, 338] width 1459 height 676
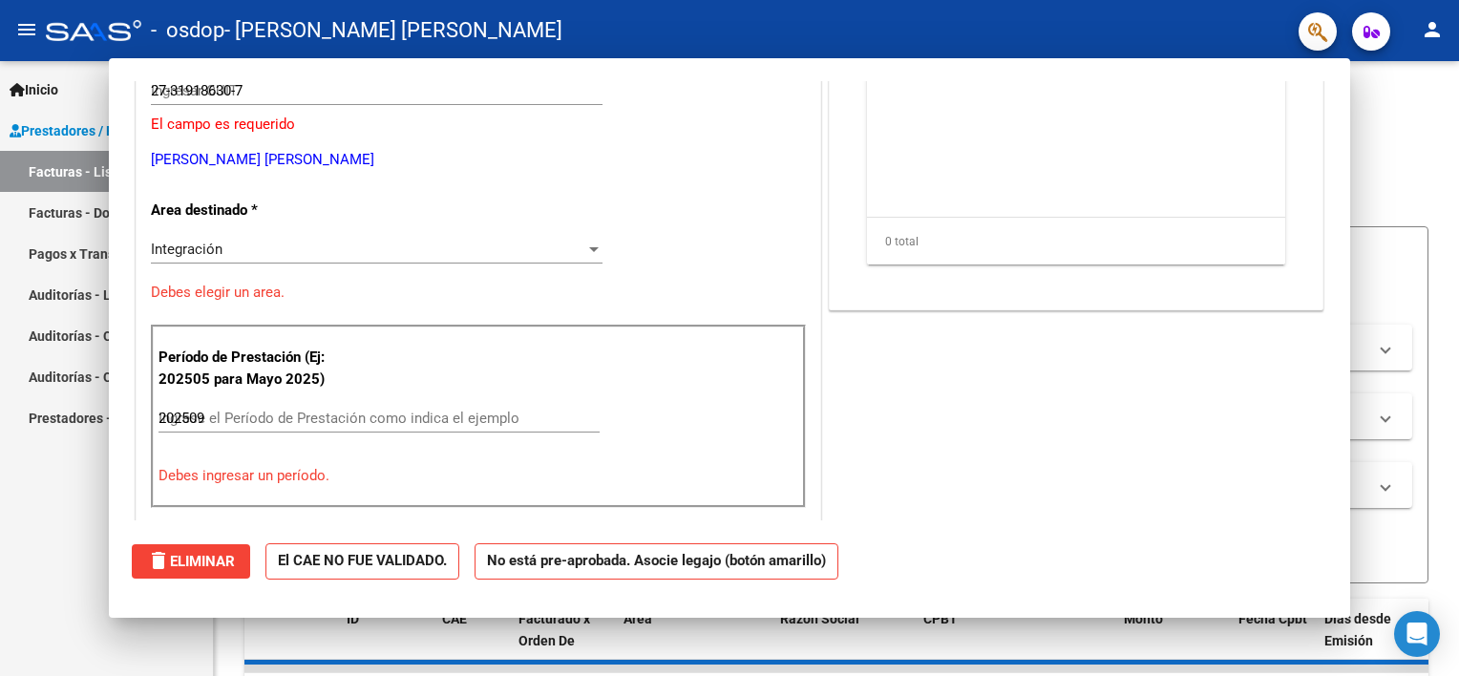
type input "$ 0,00"
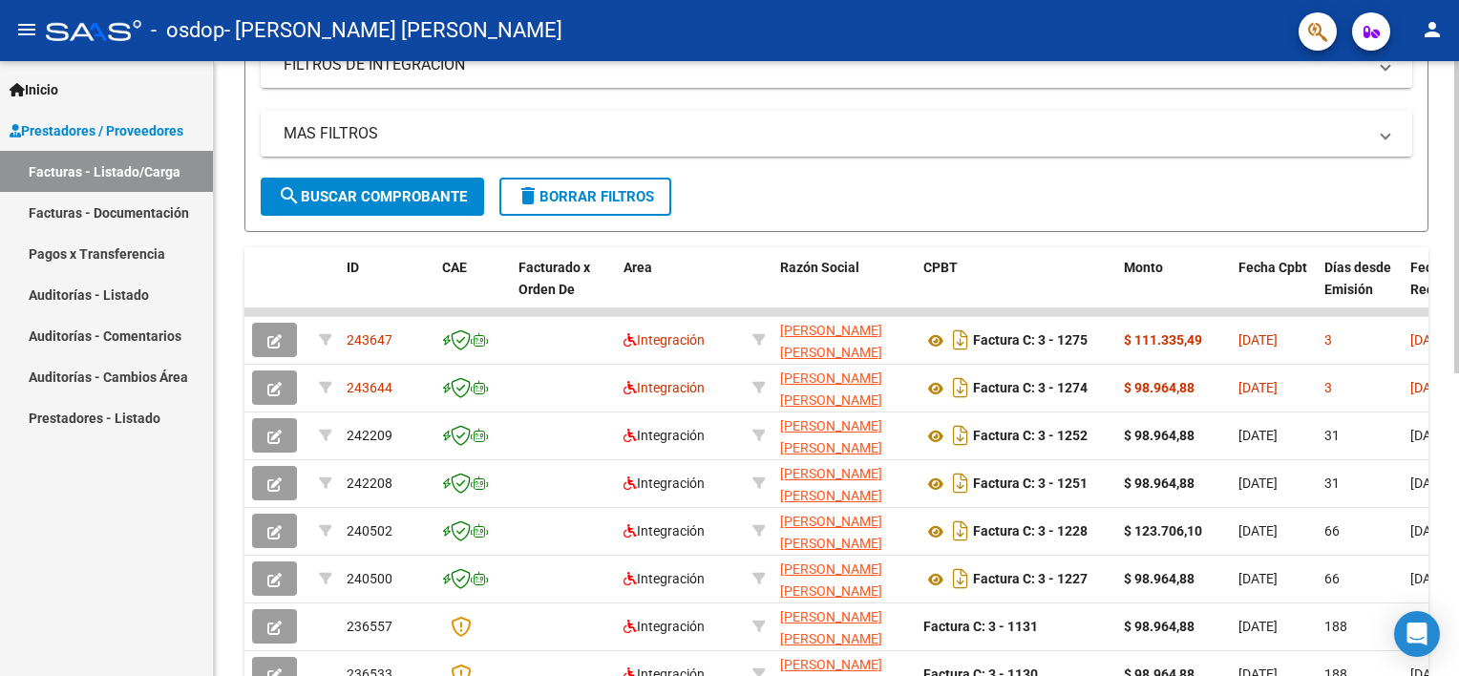
scroll to position [382, 0]
